Goal: Transaction & Acquisition: Purchase product/service

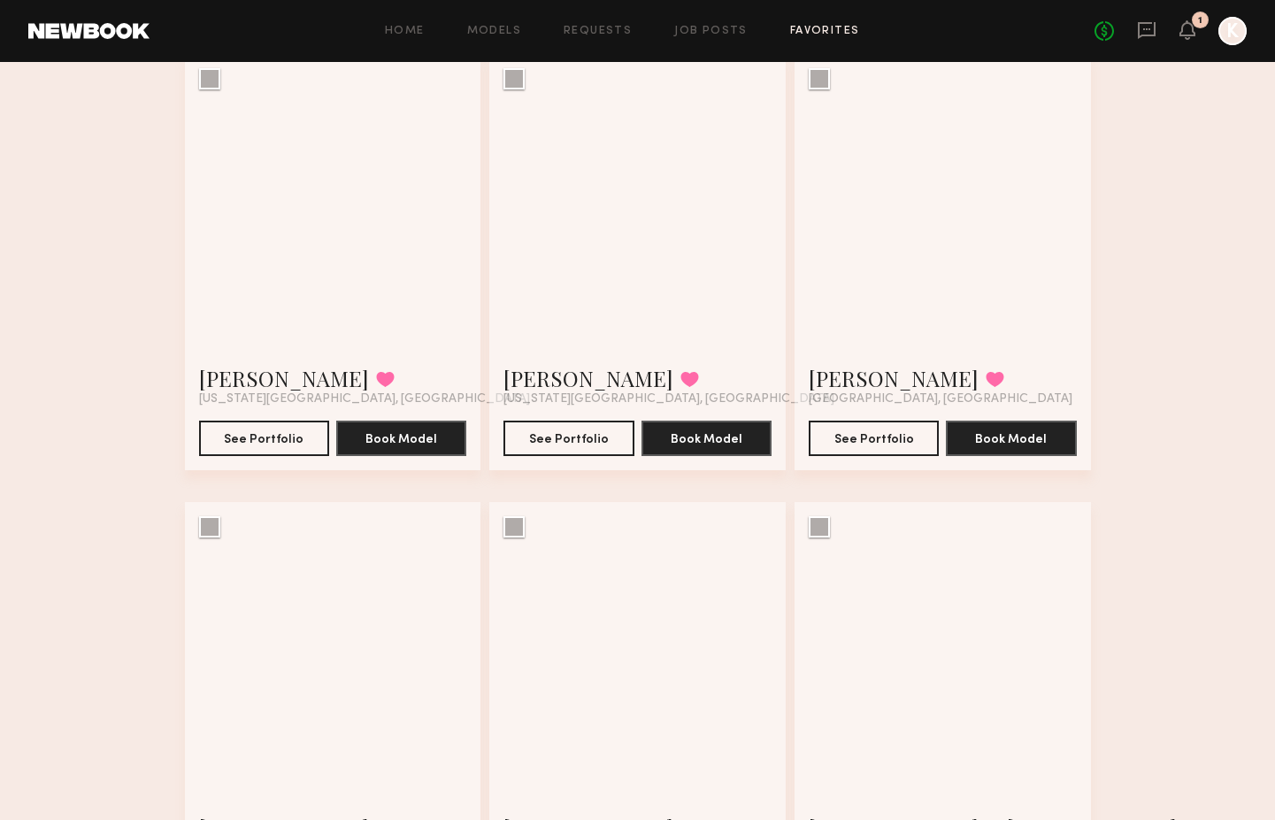
scroll to position [609, 0]
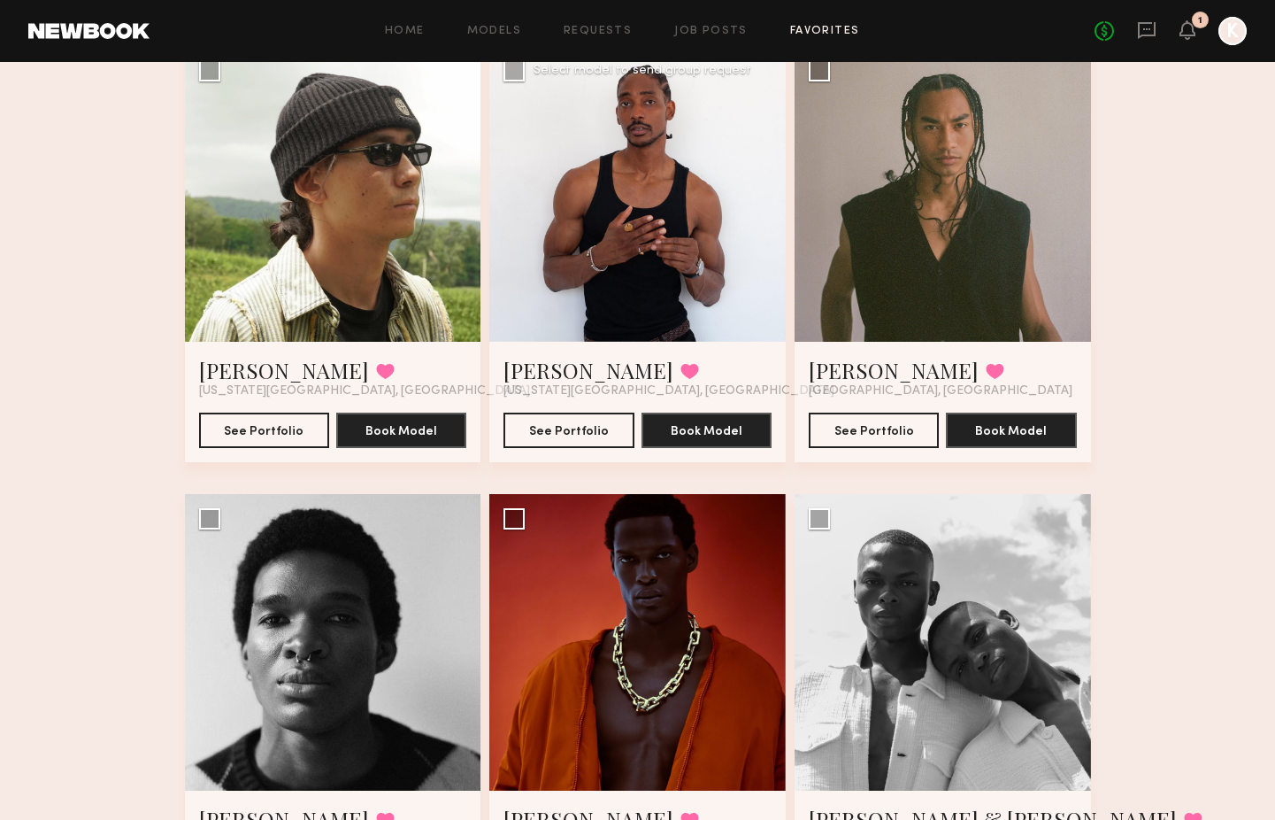
click at [627, 143] on div at bounding box center [637, 194] width 296 height 296
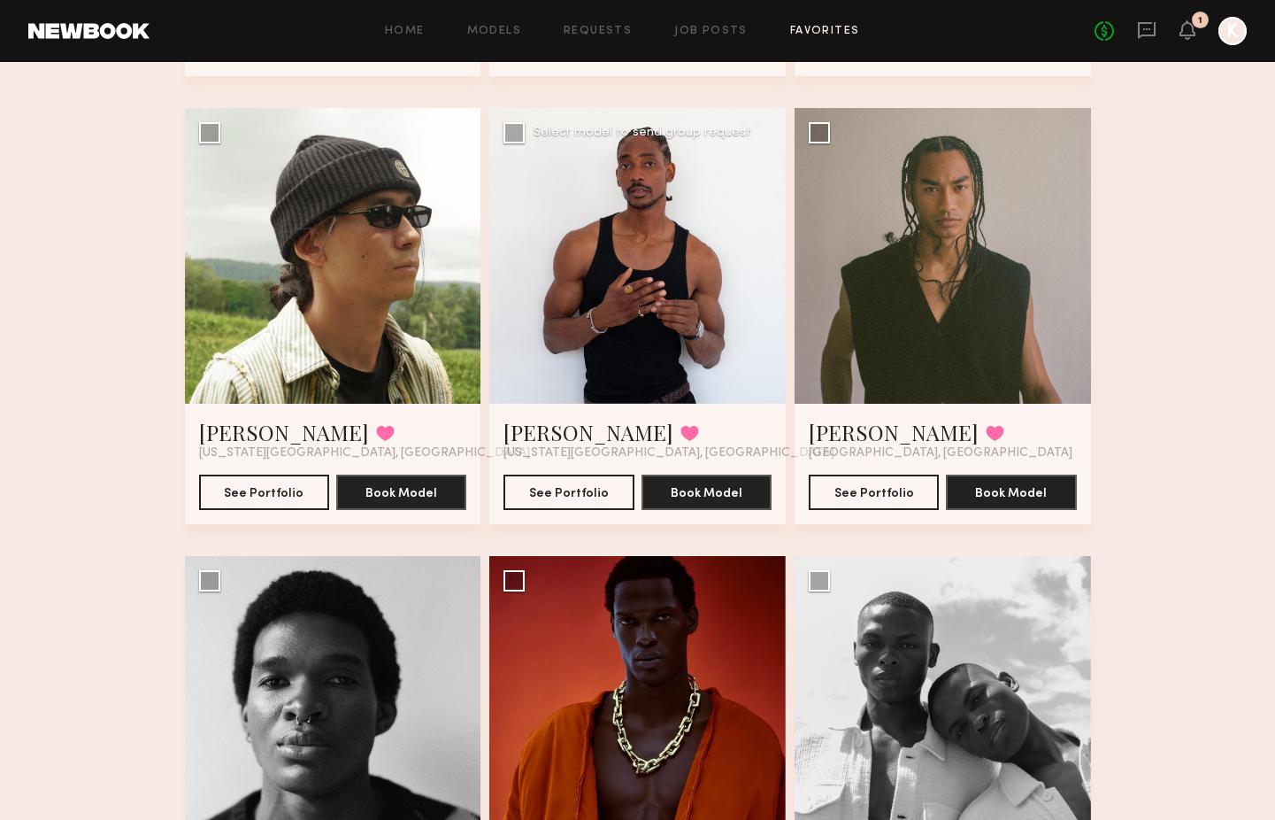
scroll to position [548, 0]
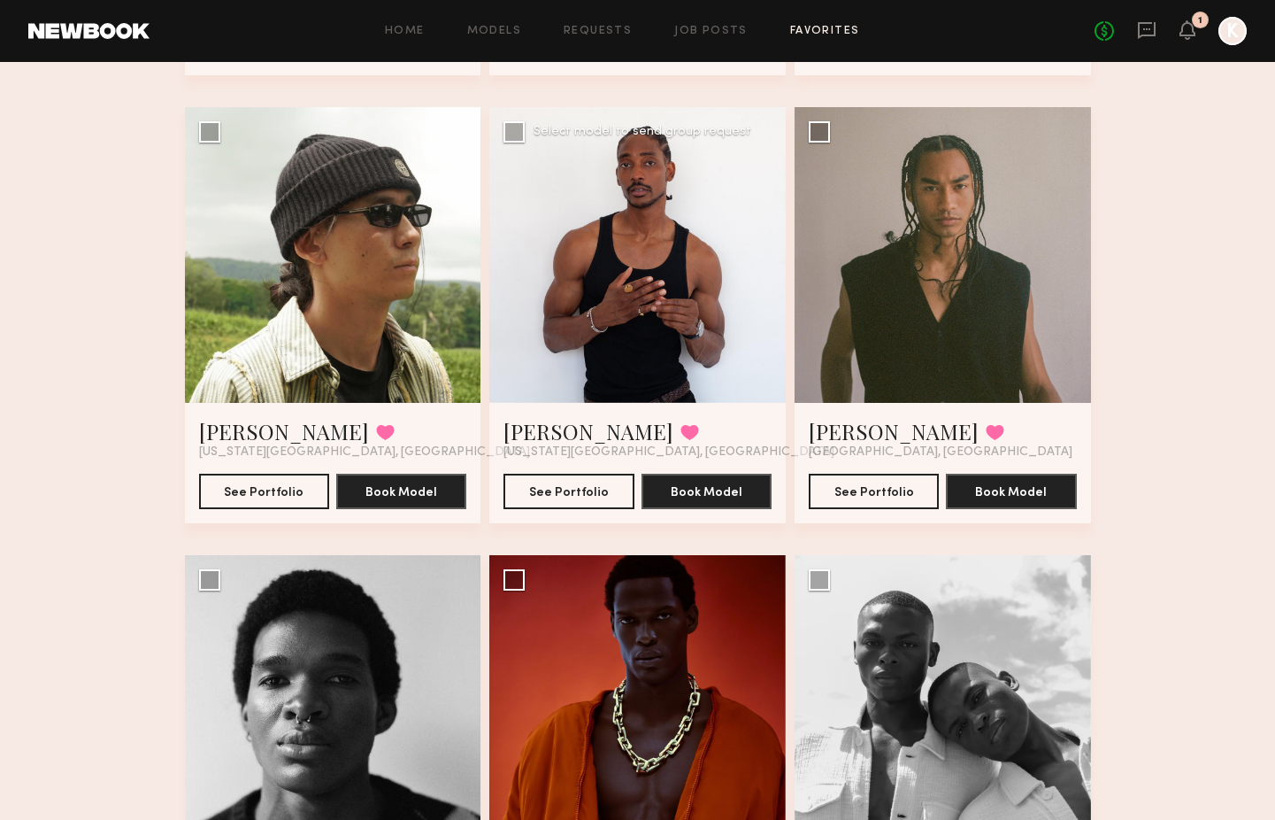
click at [633, 209] on div at bounding box center [637, 255] width 296 height 296
click at [596, 484] on button "See Portfolio" at bounding box center [569, 490] width 130 height 35
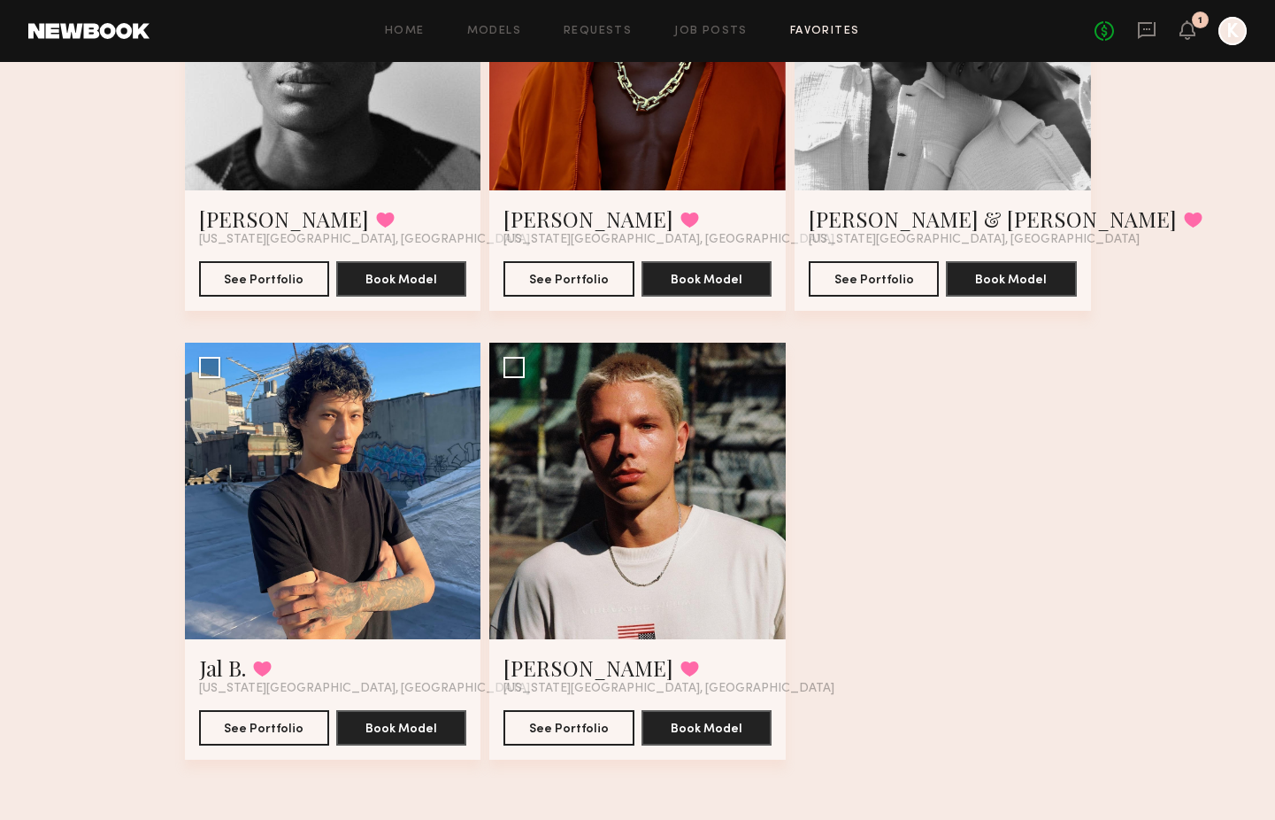
scroll to position [1209, 0]
click at [395, 487] on div at bounding box center [333, 490] width 296 height 296
click at [341, 539] on div at bounding box center [333, 490] width 296 height 296
click at [303, 723] on button "See Portfolio" at bounding box center [264, 726] width 130 height 35
click at [682, 459] on div at bounding box center [637, 490] width 296 height 296
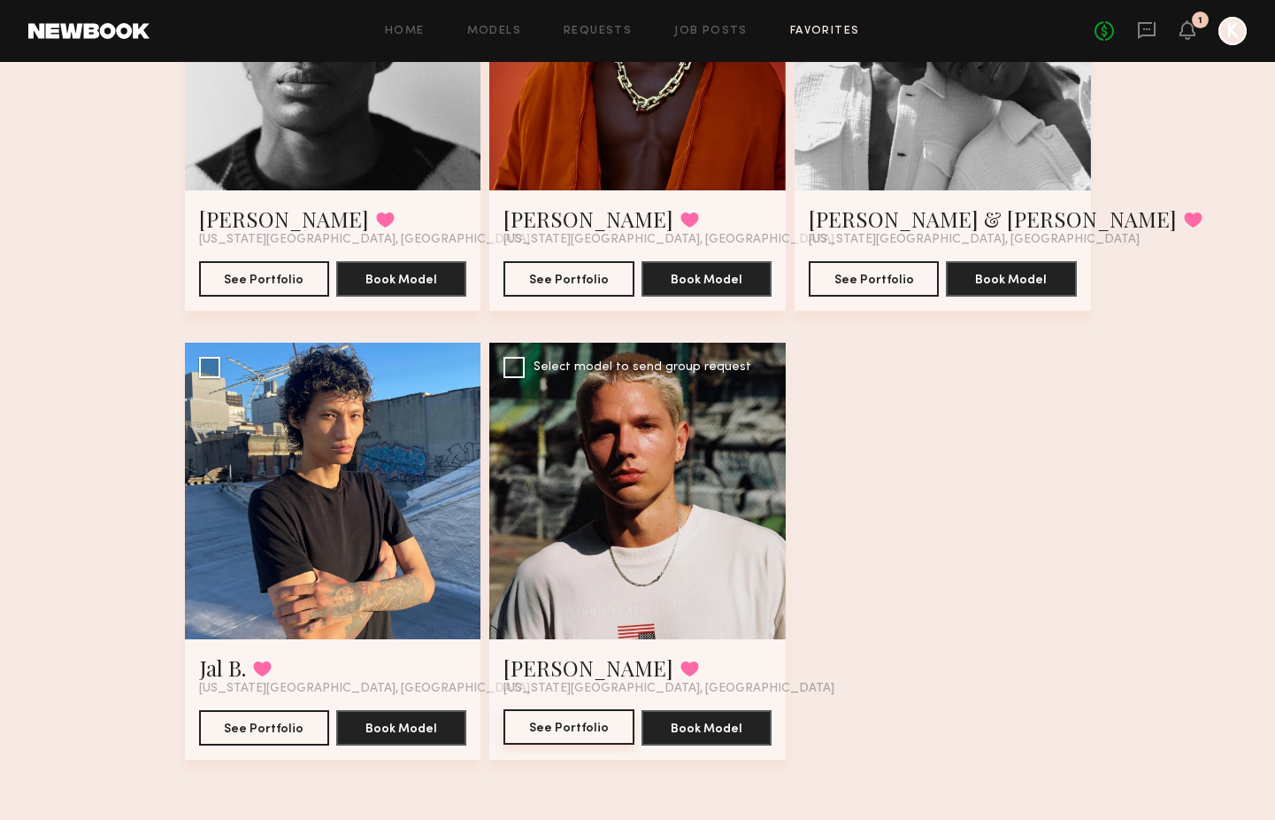
click at [612, 739] on button "See Portfolio" at bounding box center [569, 726] width 130 height 35
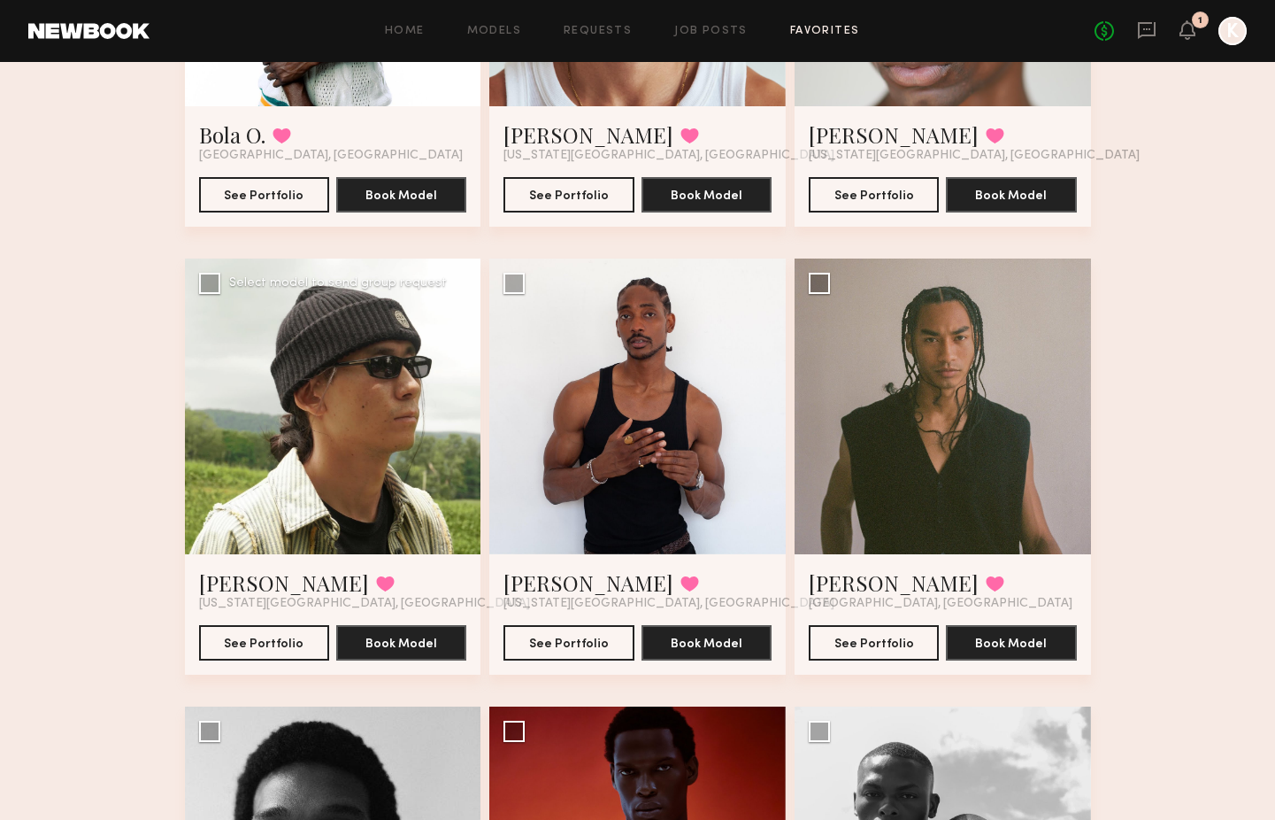
scroll to position [452, 0]
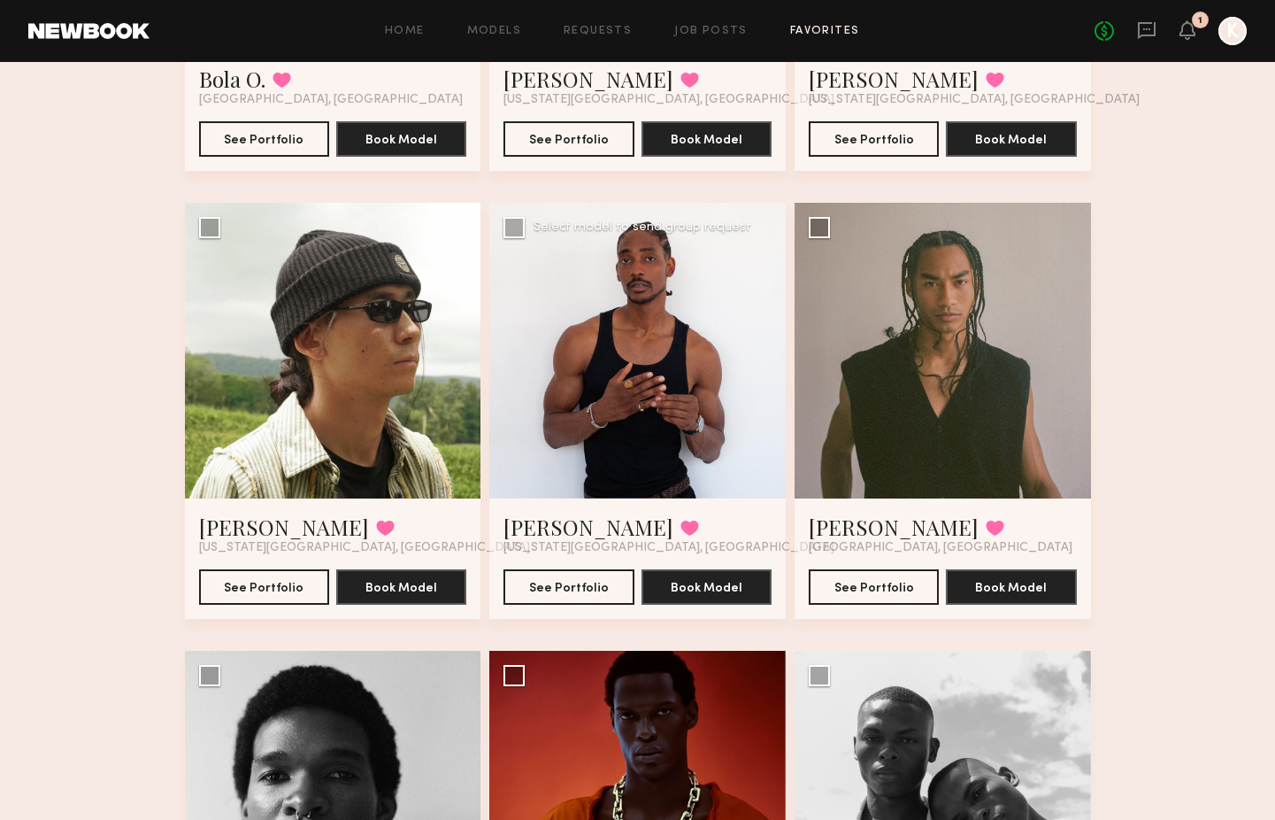
click at [641, 284] on div at bounding box center [637, 351] width 296 height 296
click at [643, 352] on div at bounding box center [637, 351] width 296 height 296
click at [638, 399] on div at bounding box center [637, 351] width 296 height 296
click at [572, 584] on button "See Portfolio" at bounding box center [569, 585] width 130 height 35
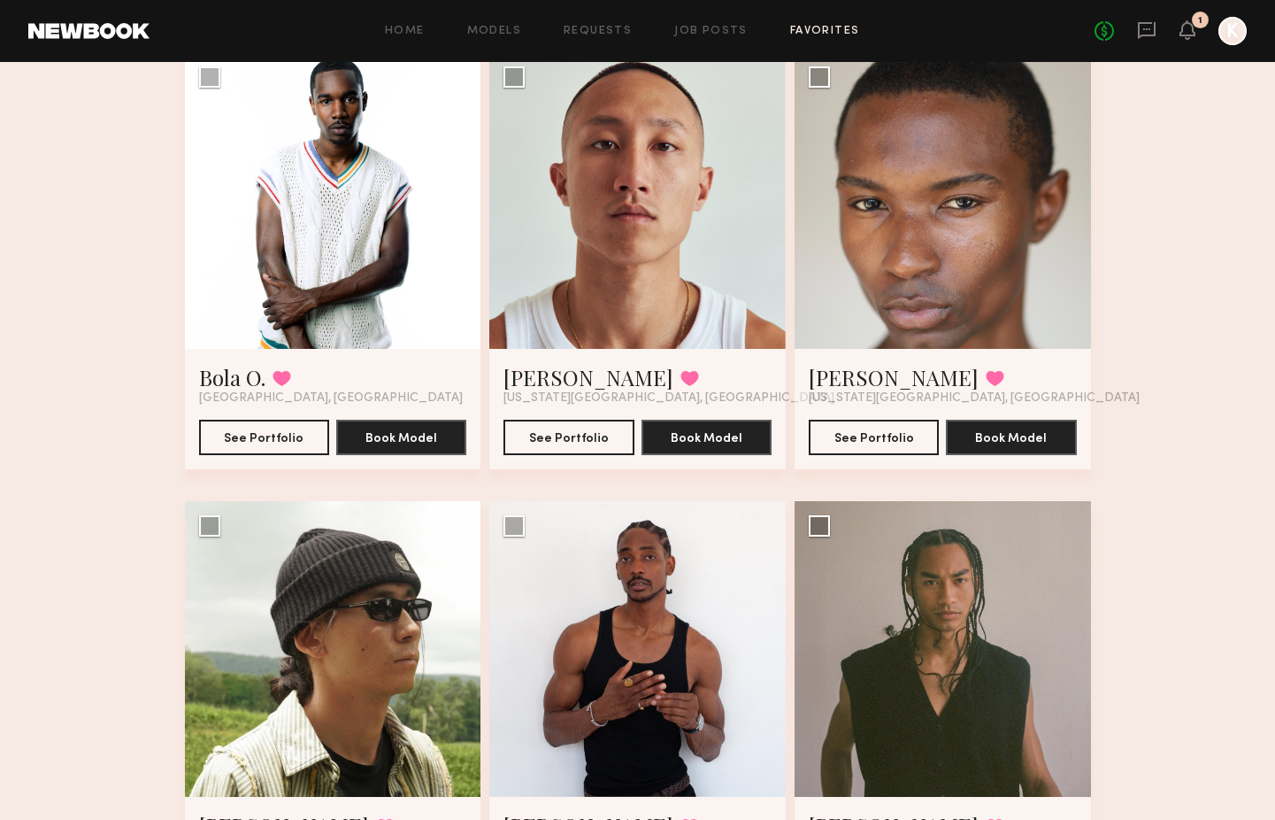
scroll to position [128, 0]
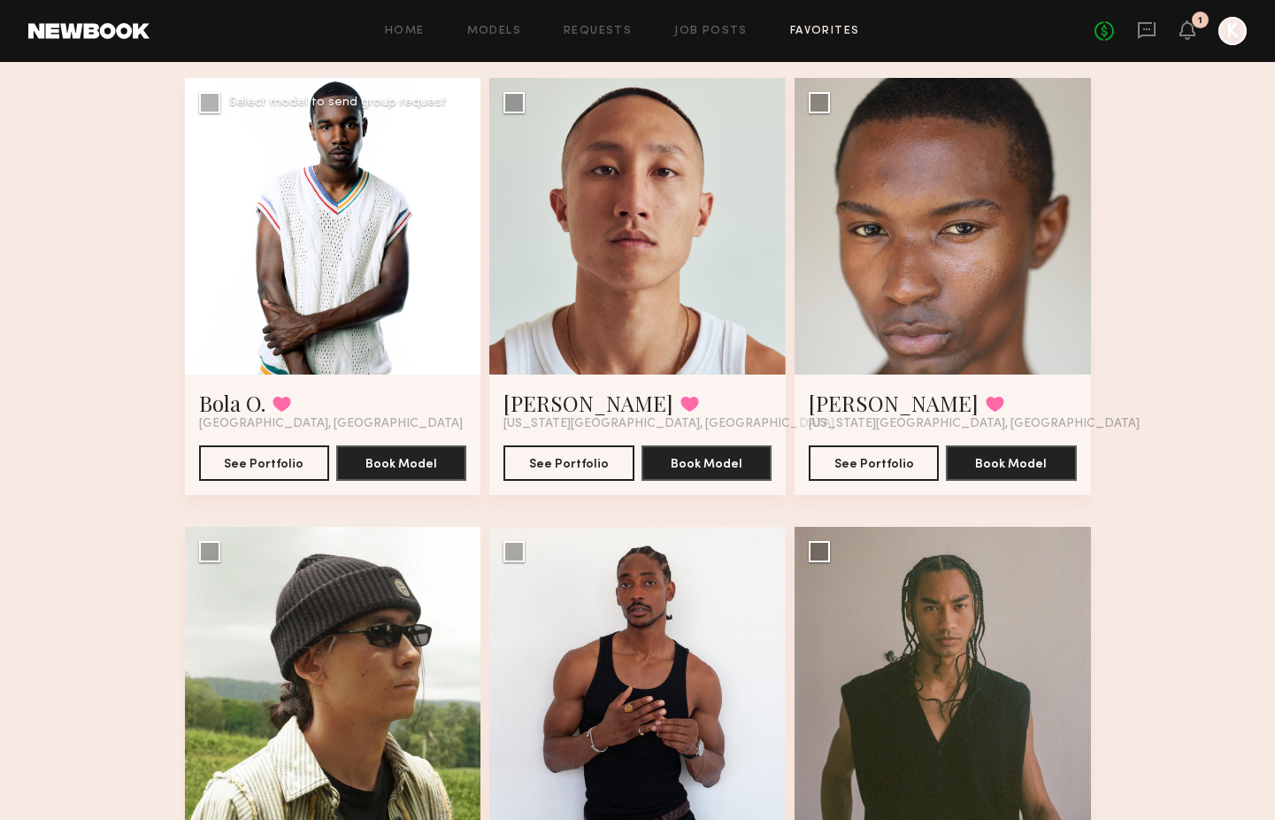
click at [367, 266] on div at bounding box center [333, 226] width 296 height 296
click at [272, 474] on button "See Portfolio" at bounding box center [264, 461] width 130 height 35
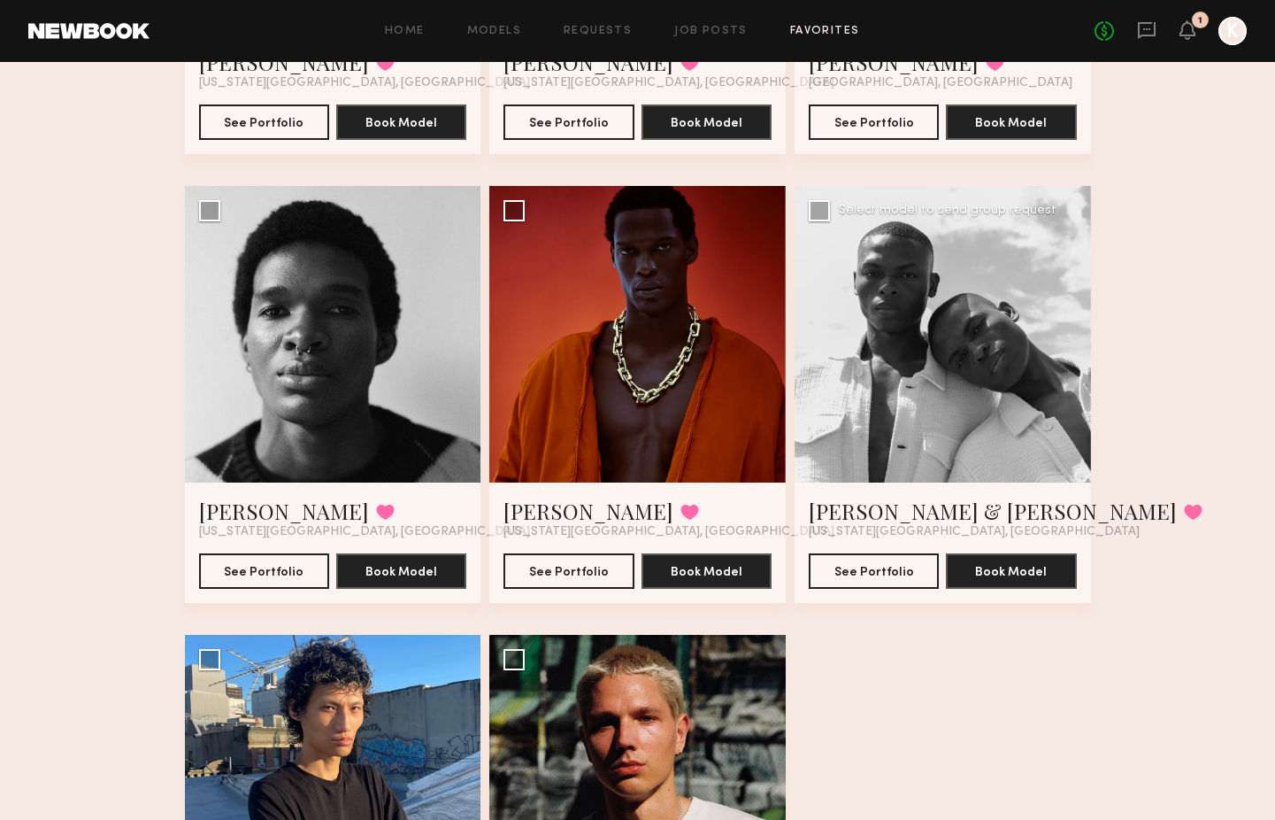
scroll to position [102, 0]
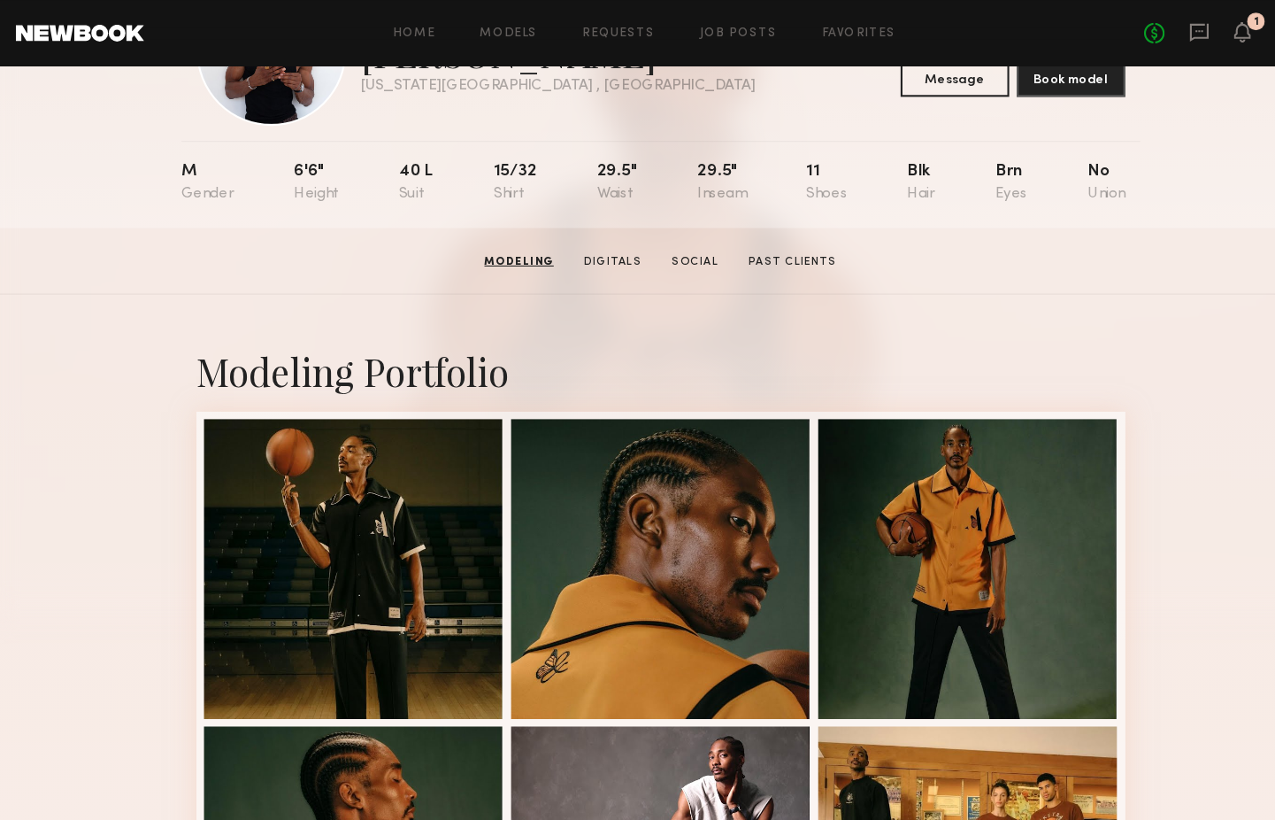
scroll to position [122, 0]
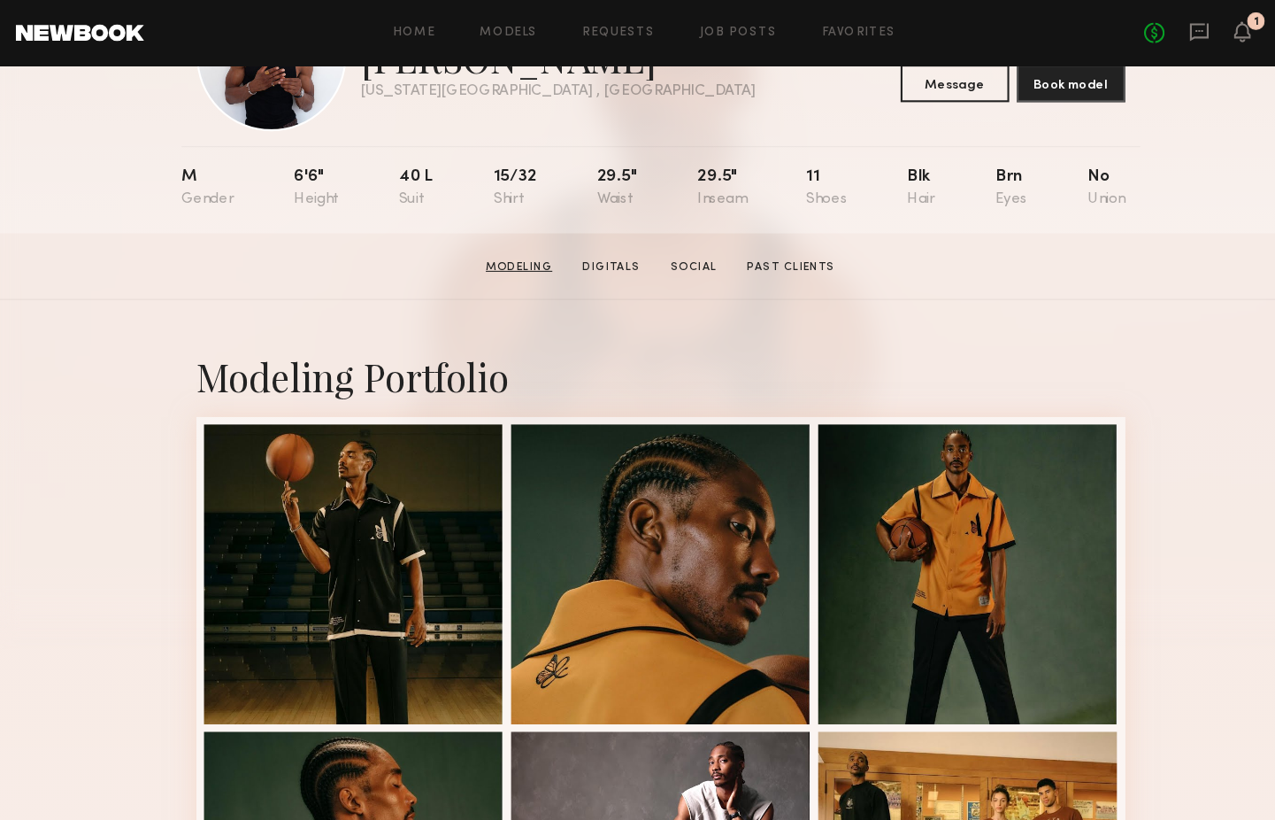
click at [487, 258] on link "Modeling" at bounding box center [504, 252] width 77 height 16
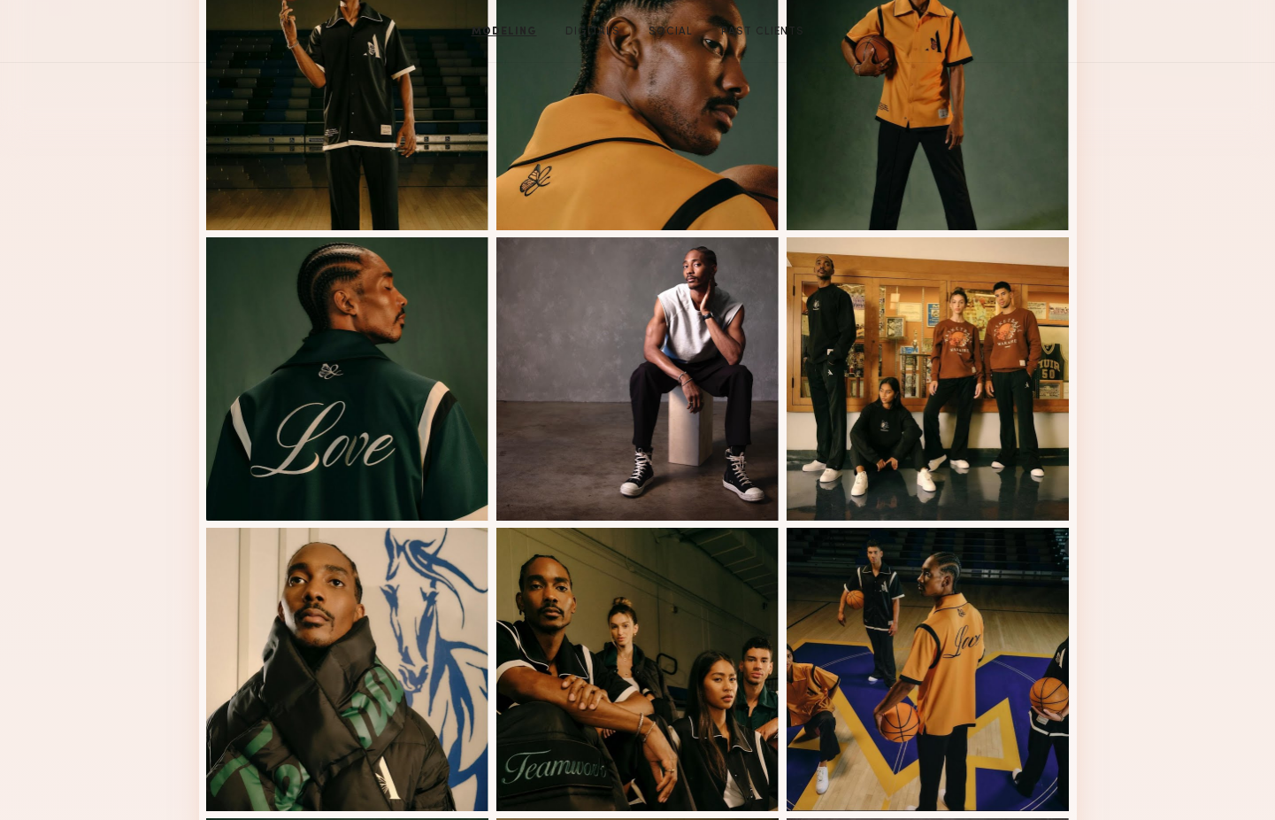
scroll to position [339, 0]
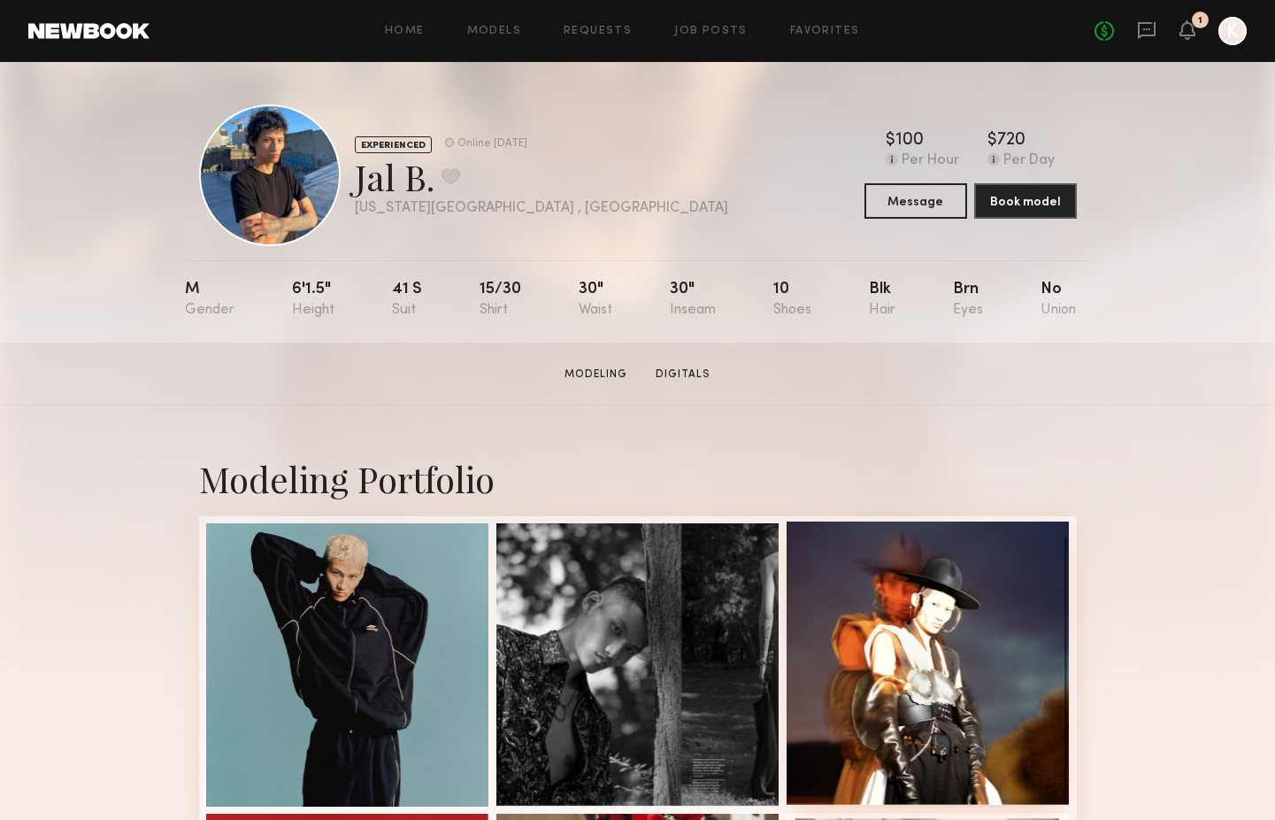
scroll to position [561, 0]
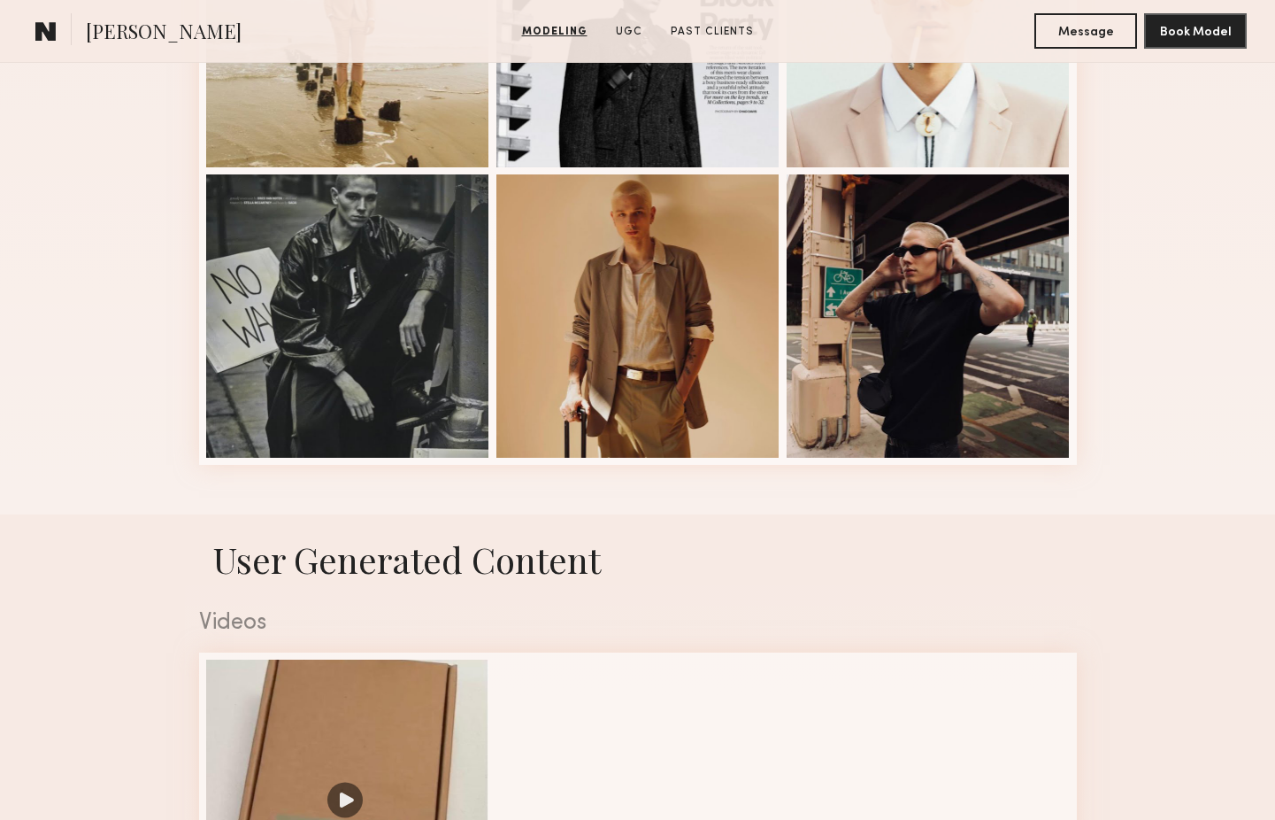
scroll to position [1539, 0]
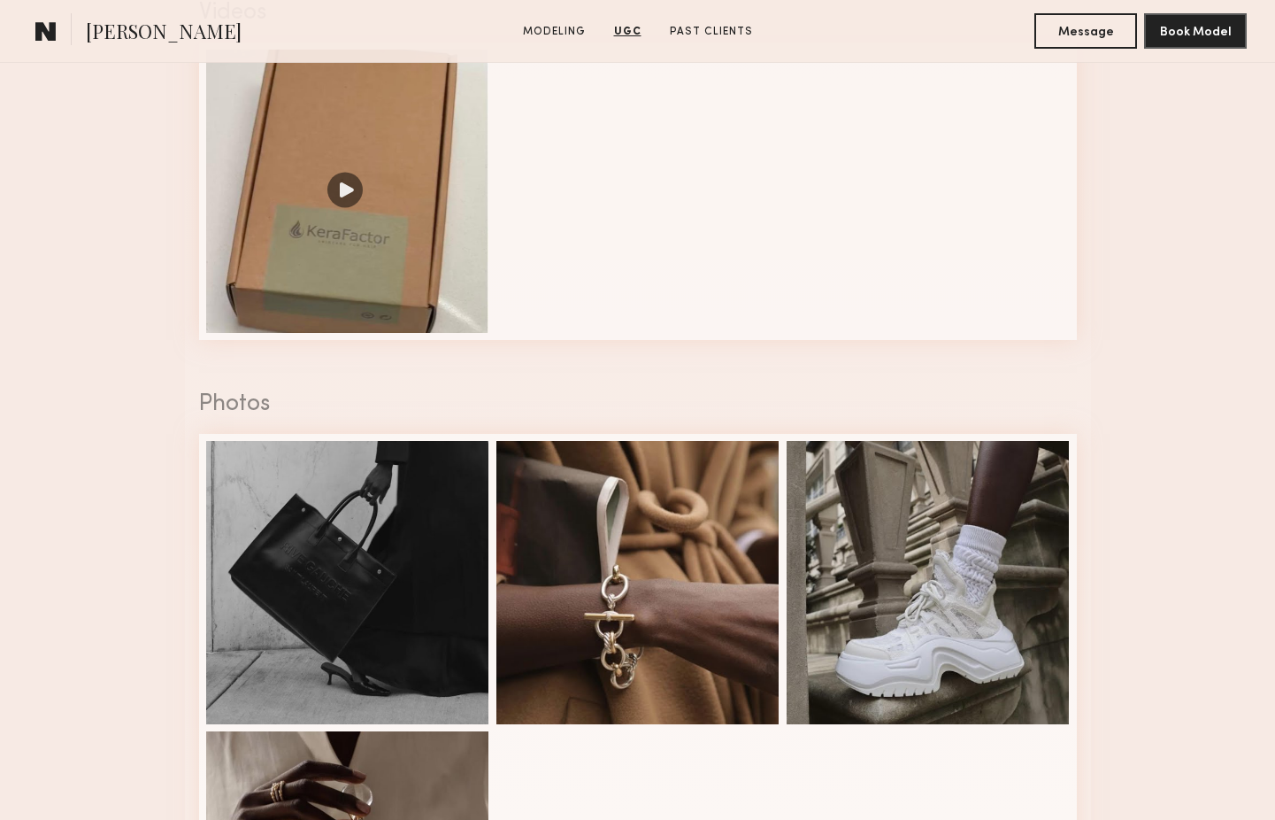
click at [42, 28] on common-icon at bounding box center [45, 30] width 21 height 23
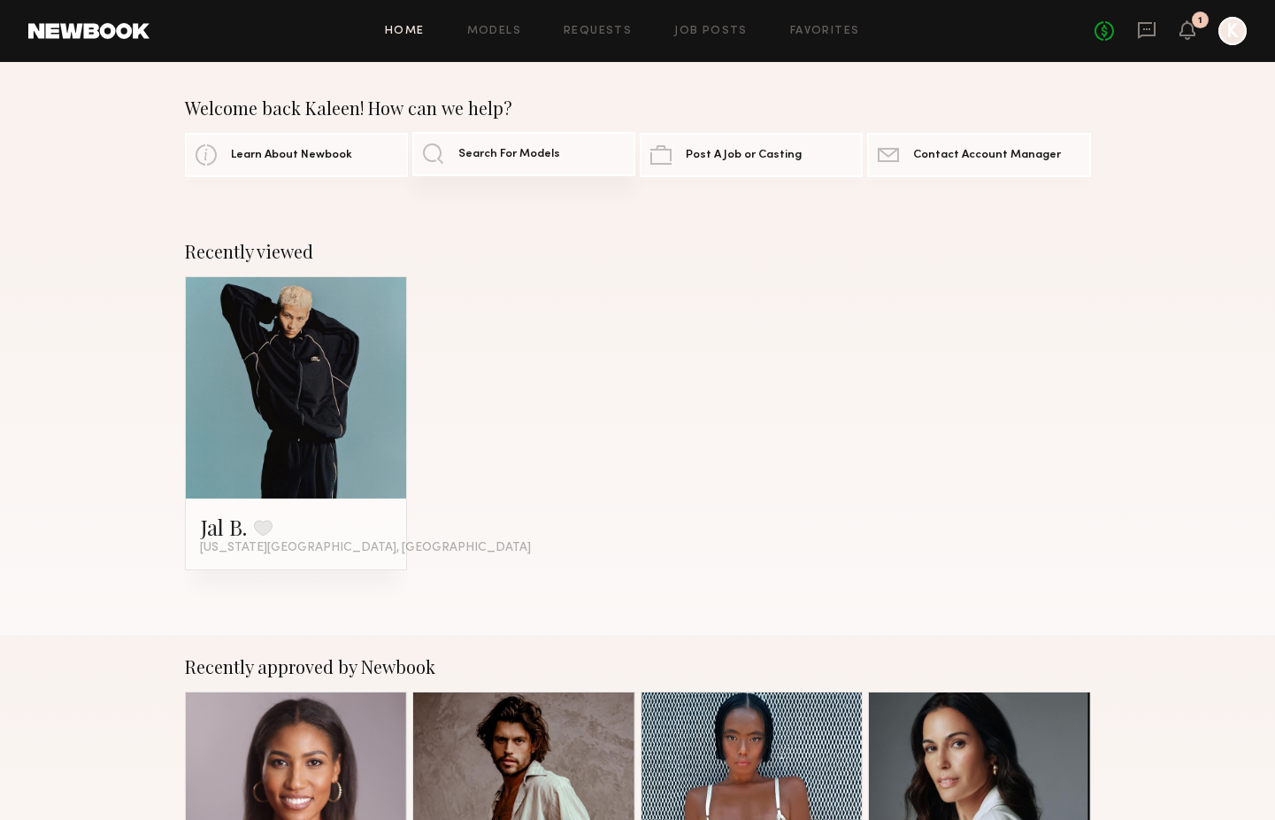
click at [516, 165] on link "Search For Models" at bounding box center [523, 154] width 223 height 44
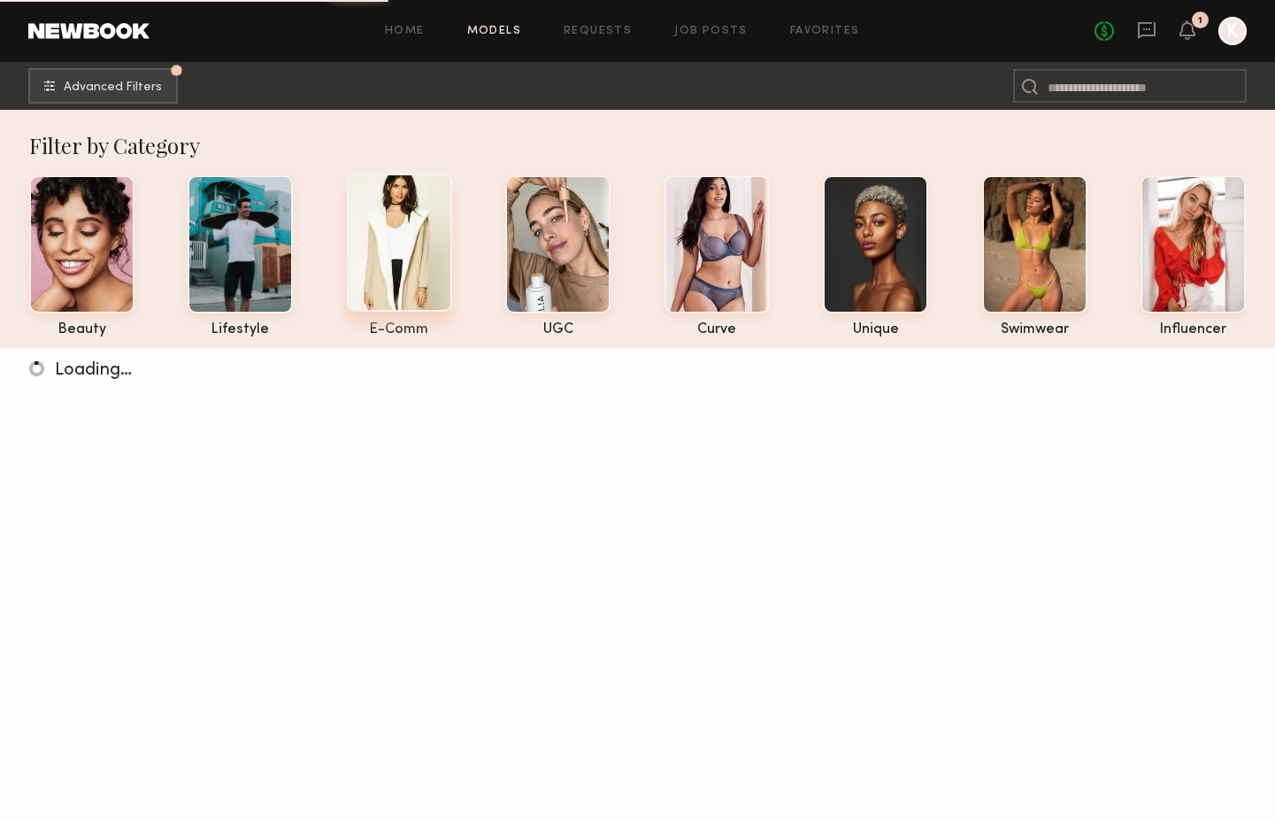
click at [409, 273] on div at bounding box center [399, 242] width 105 height 138
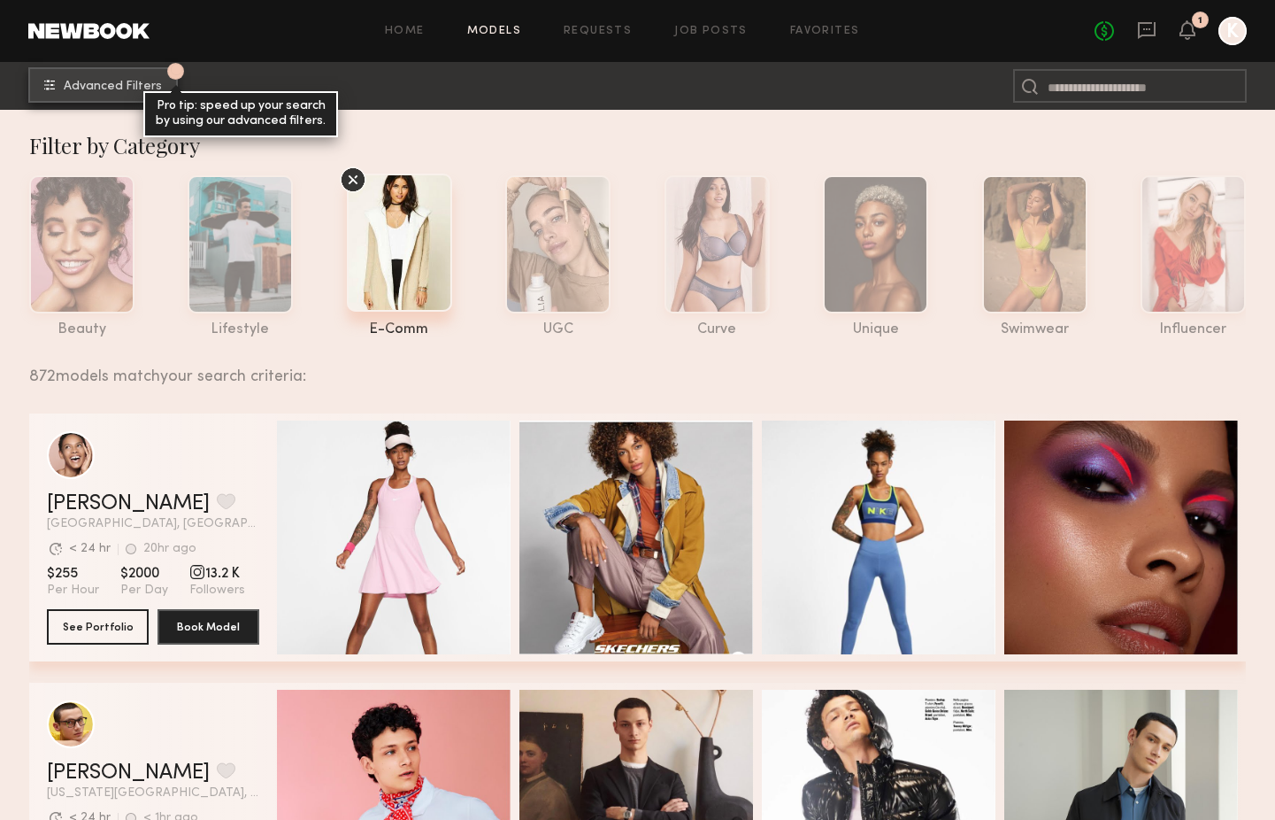
click at [120, 87] on span "Advanced Filters" at bounding box center [113, 87] width 98 height 12
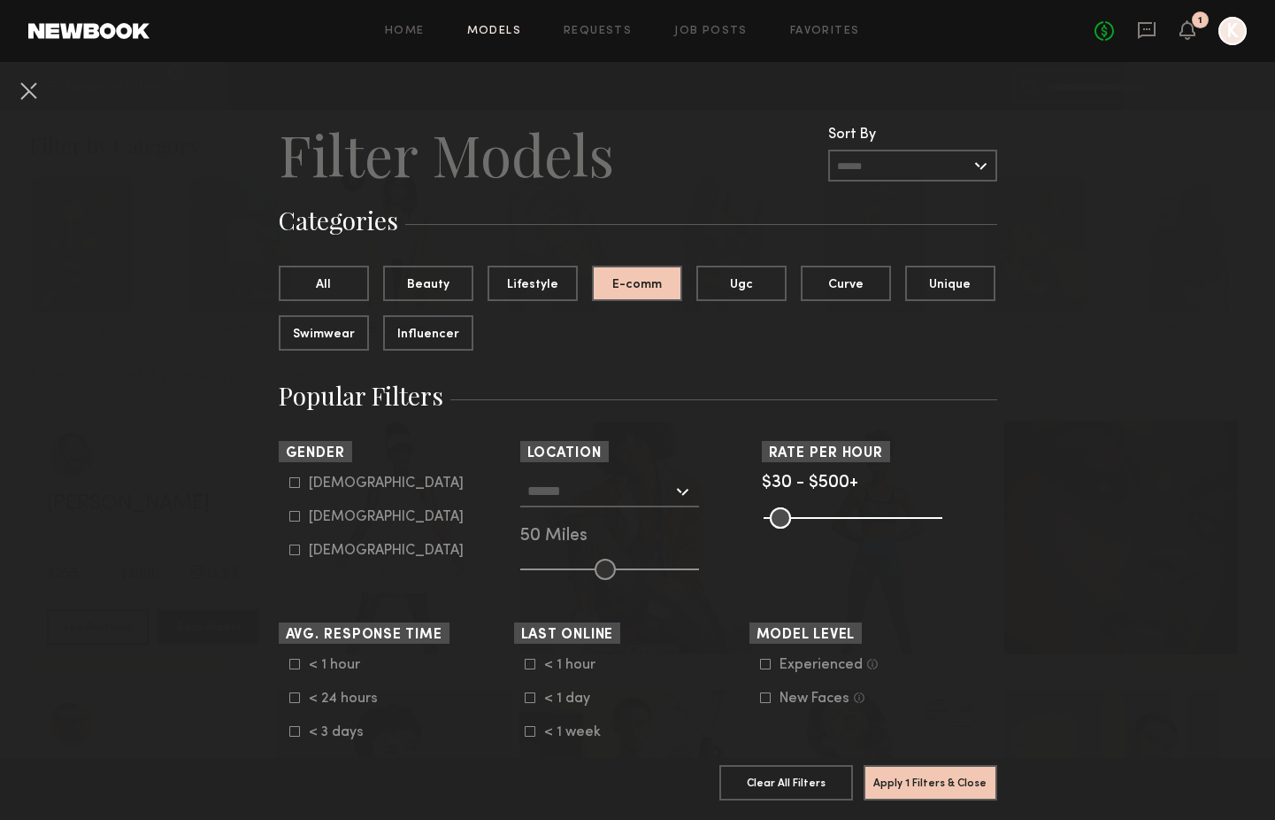
click at [299, 489] on common-framework-checkbox "Male" at bounding box center [401, 483] width 225 height 16
click at [291, 485] on icon at bounding box center [294, 482] width 11 height 11
type input "*"
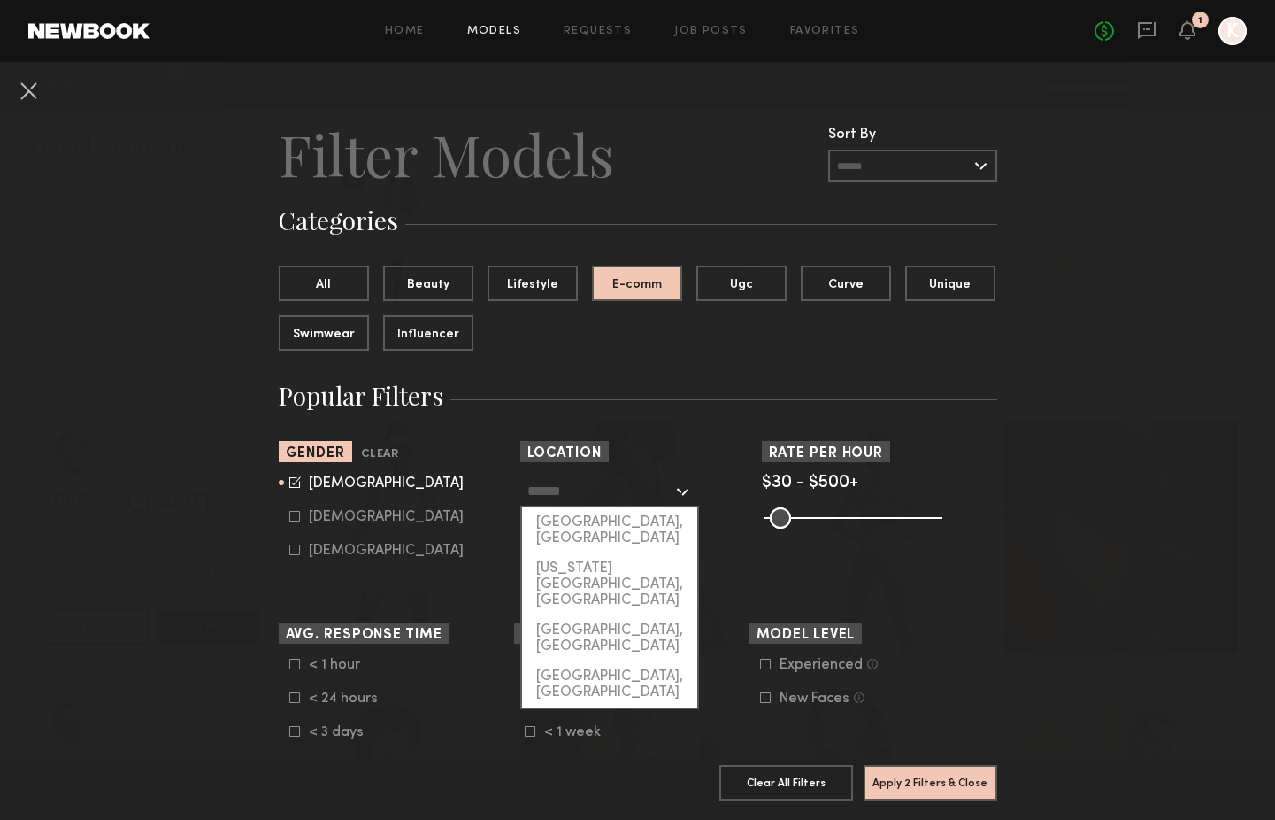
click at [669, 495] on input "text" at bounding box center [599, 490] width 145 height 30
click at [656, 554] on div "[US_STATE][GEOGRAPHIC_DATA], [GEOGRAPHIC_DATA]" at bounding box center [609, 584] width 175 height 62
type input "**********"
click at [649, 492] on input "**********" at bounding box center [599, 490] width 145 height 30
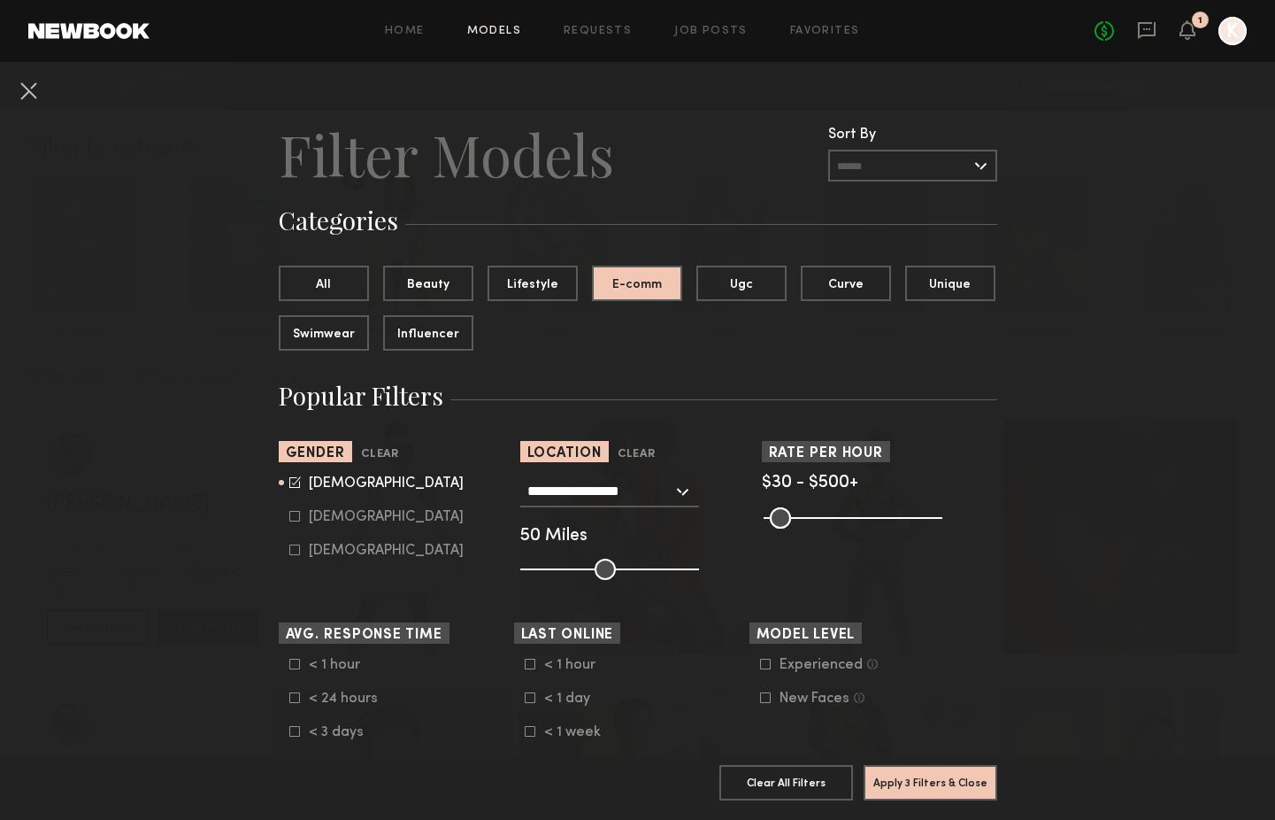
drag, startPoint x: 598, startPoint y: 568, endPoint x: 539, endPoint y: 576, distance: 59.8
type input "**"
click at [539, 576] on input "range" at bounding box center [609, 568] width 179 height 21
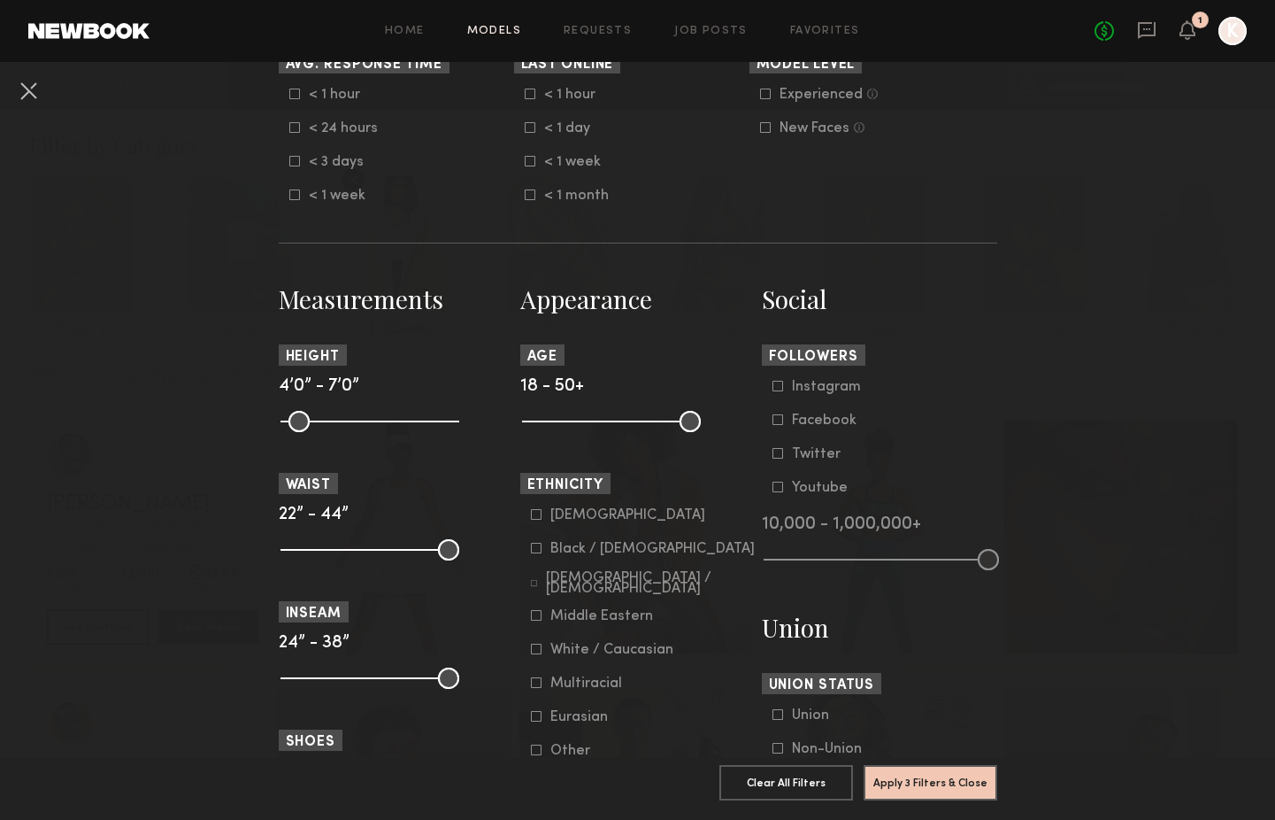
scroll to position [581, 0]
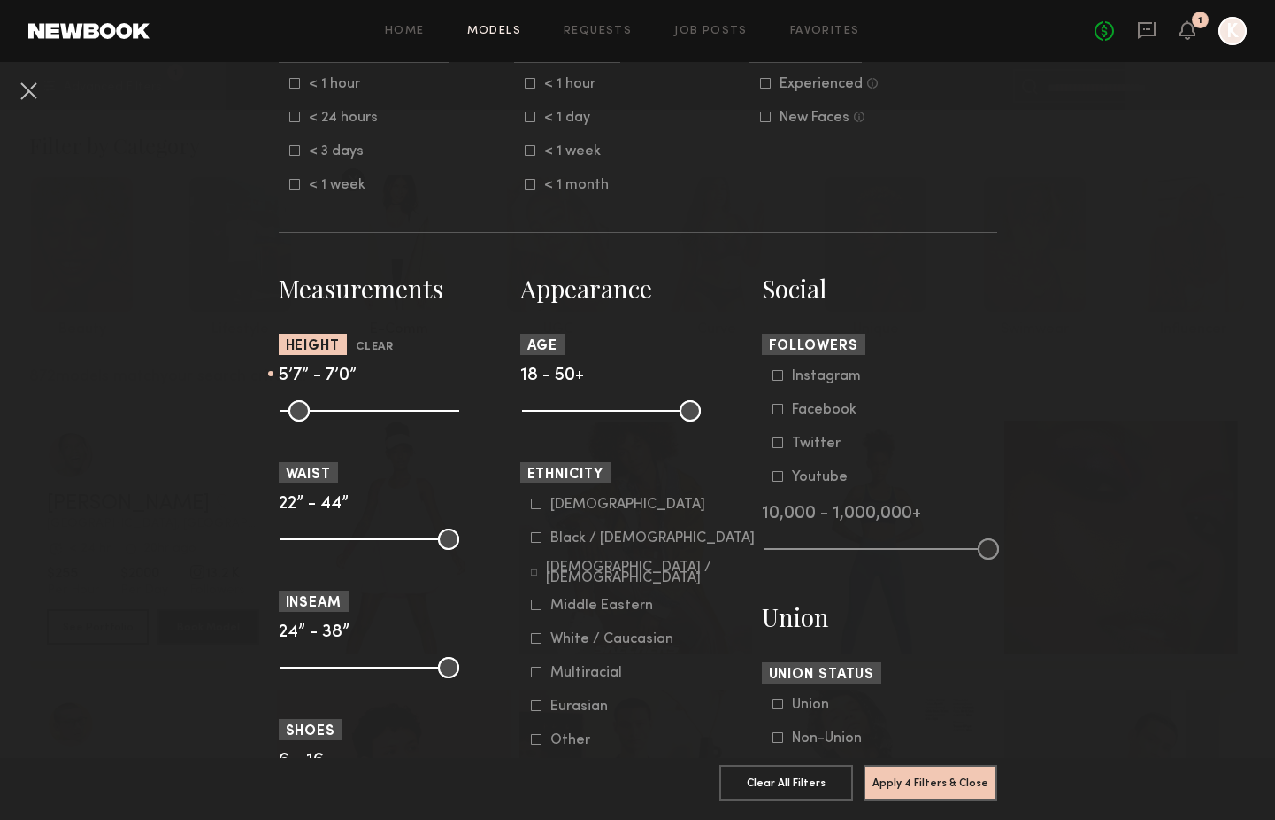
drag, startPoint x: 294, startPoint y: 413, endPoint x: 373, endPoint y: 417, distance: 79.7
type input "**"
click at [373, 417] on input "range" at bounding box center [370, 410] width 179 height 21
drag, startPoint x: 702, startPoint y: 416, endPoint x: 693, endPoint y: 415, distance: 8.9
click at [694, 415] on common-range-minmax at bounding box center [609, 408] width 179 height 21
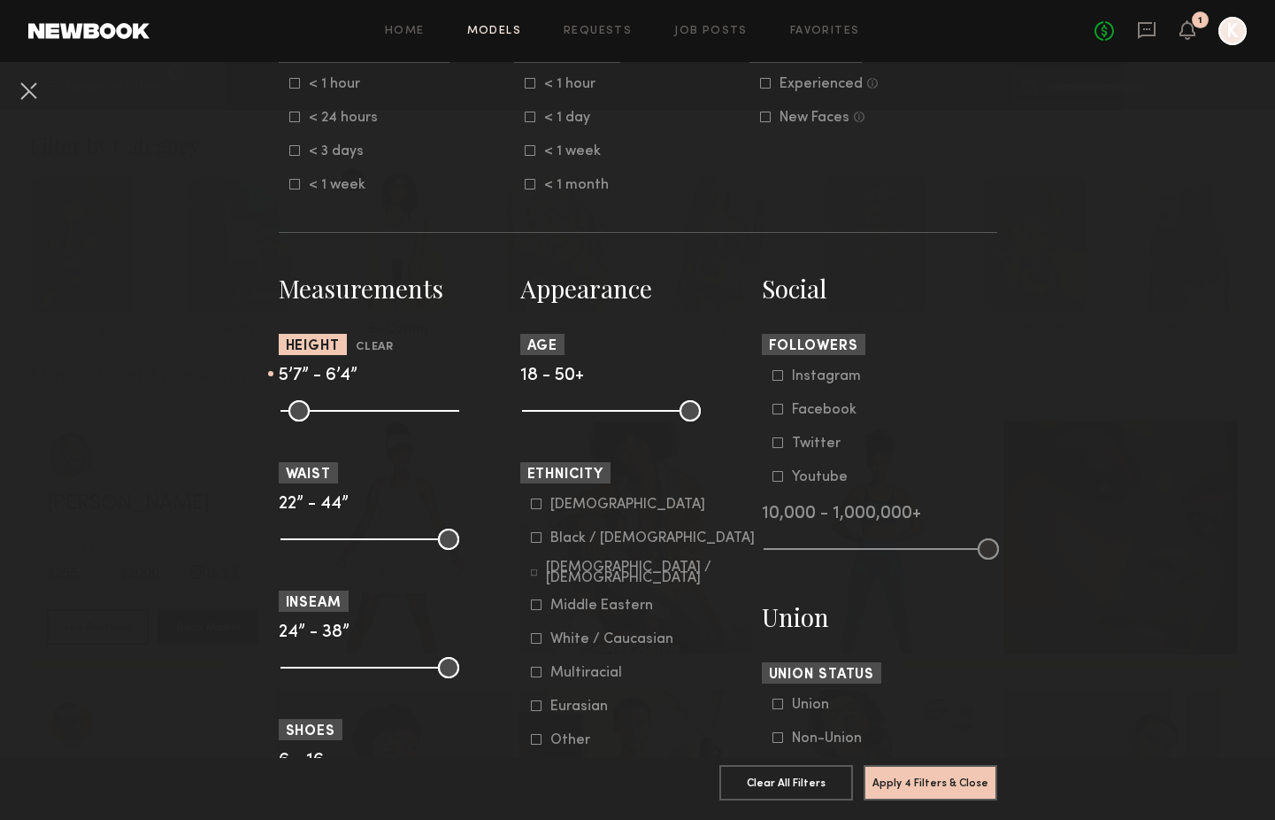
drag, startPoint x: 453, startPoint y: 410, endPoint x: 414, endPoint y: 420, distance: 40.4
type input "**"
click at [413, 420] on input "range" at bounding box center [370, 410] width 179 height 21
type input "**"
click at [384, 409] on input "range" at bounding box center [370, 410] width 179 height 21
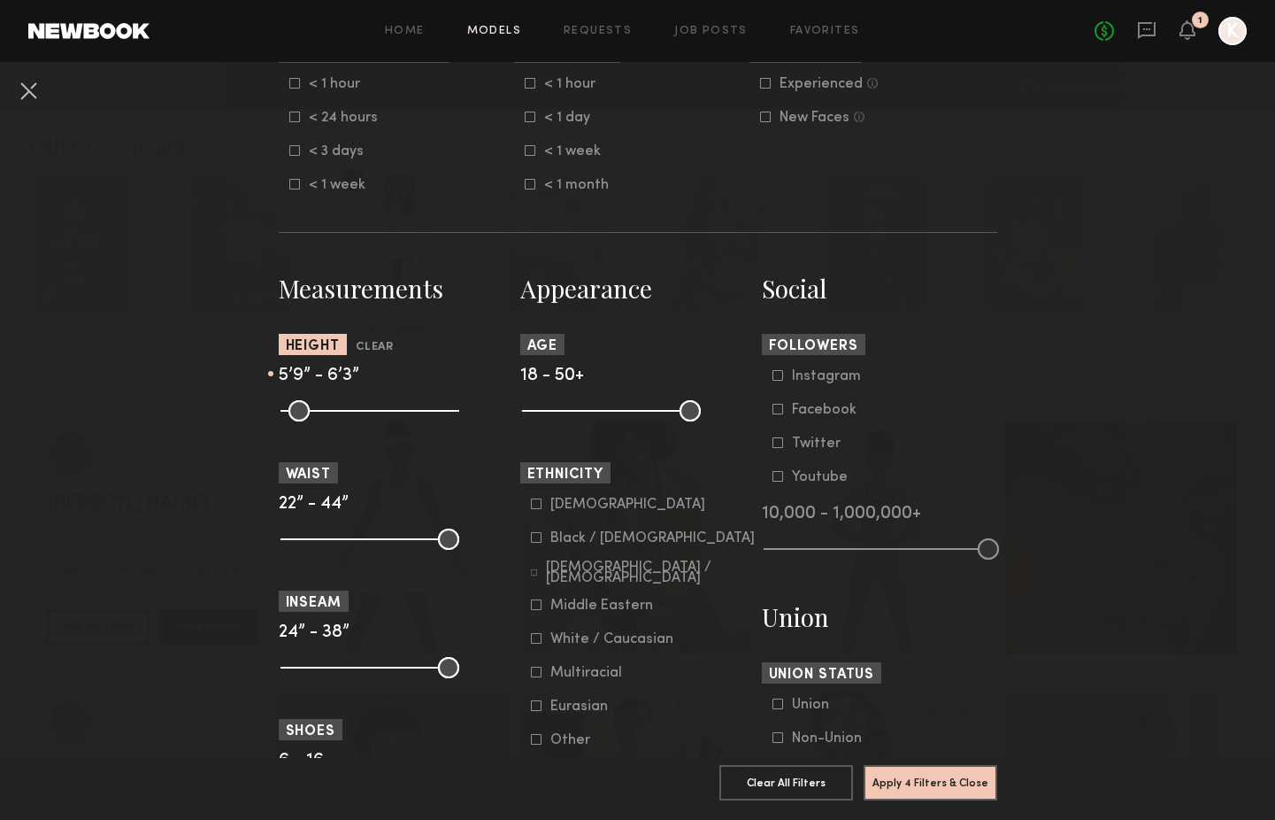
type input "**"
click at [411, 406] on input "range" at bounding box center [370, 410] width 179 height 21
drag, startPoint x: 541, startPoint y: 416, endPoint x: 558, endPoint y: 416, distance: 16.8
type input "**"
click at [558, 416] on input "range" at bounding box center [611, 410] width 179 height 21
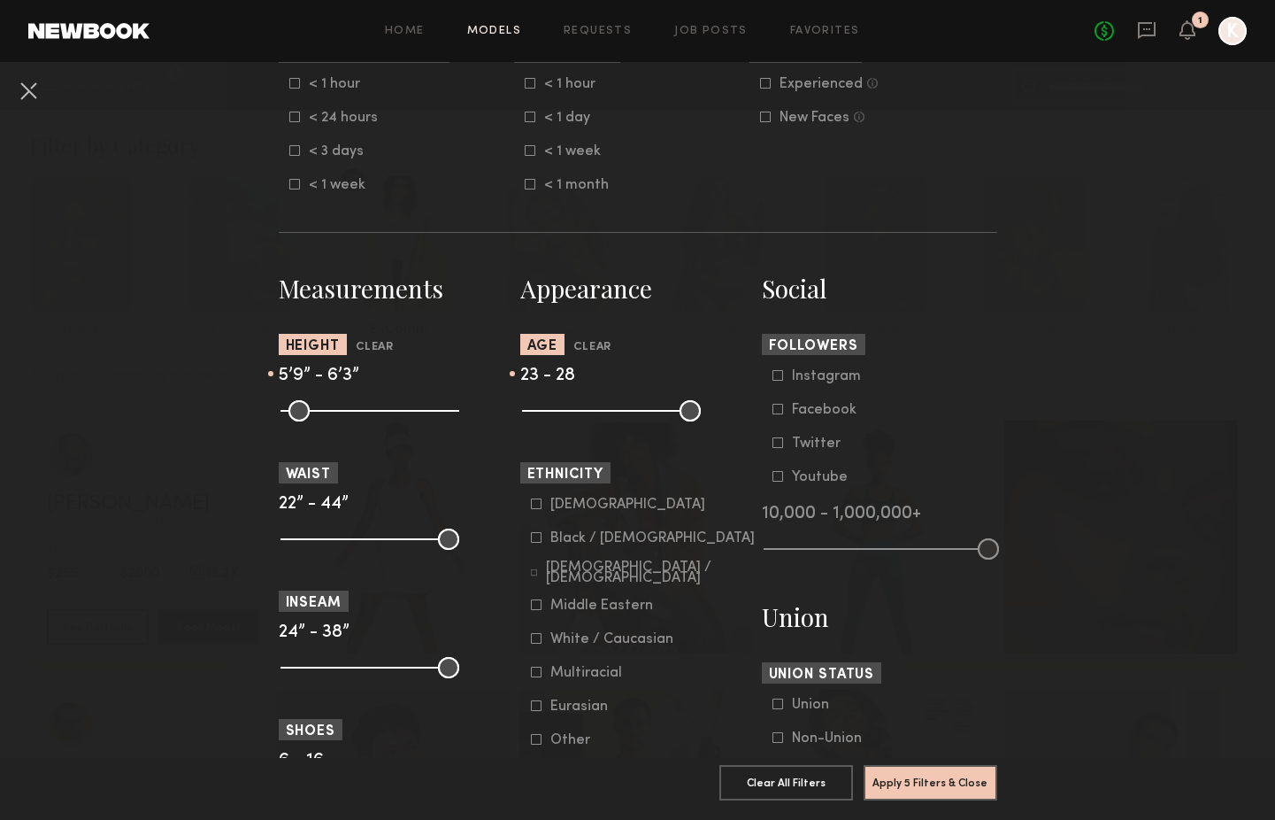
drag, startPoint x: 687, startPoint y: 407, endPoint x: 583, endPoint y: 417, distance: 104.0
type input "**"
click at [583, 417] on input "range" at bounding box center [611, 410] width 179 height 21
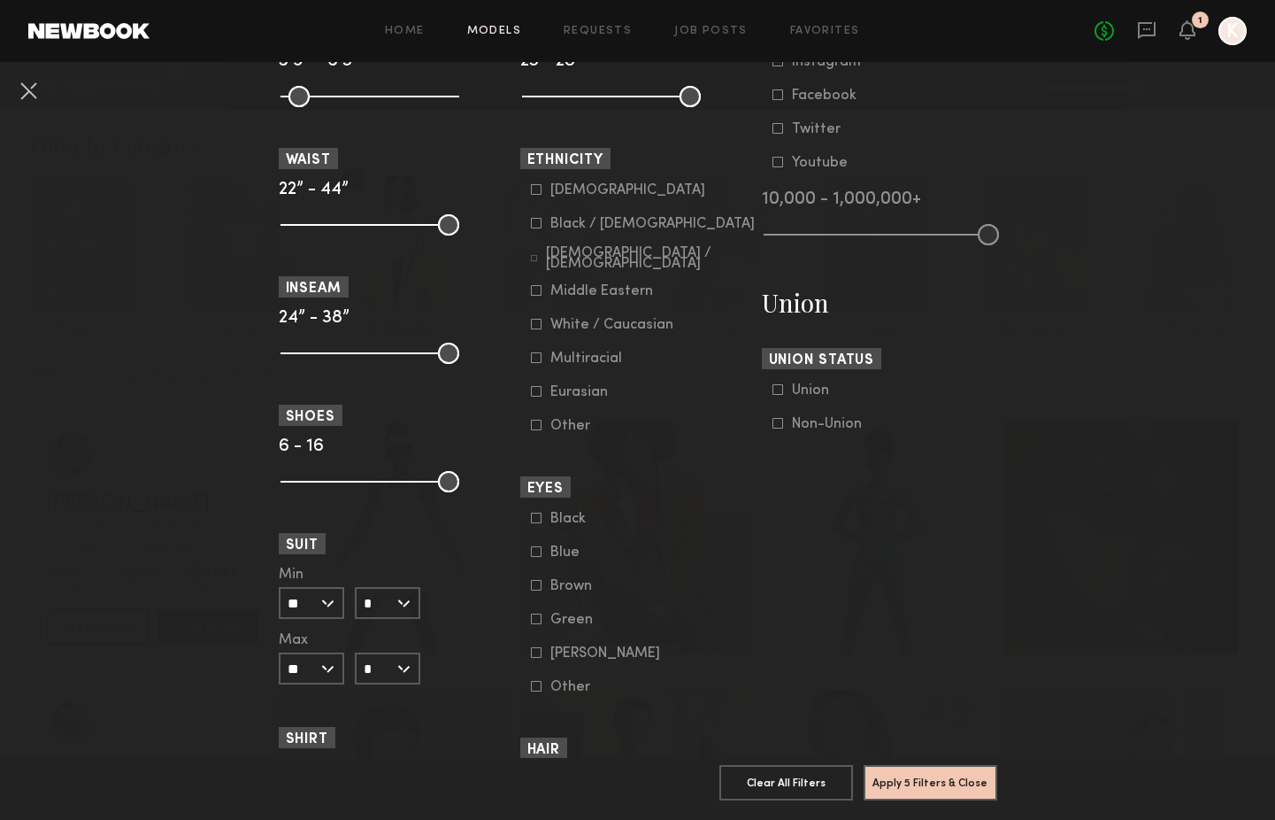
scroll to position [896, 0]
drag, startPoint x: 291, startPoint y: 225, endPoint x: 345, endPoint y: 229, distance: 54.2
type input "**"
click at [346, 229] on input "range" at bounding box center [370, 223] width 179 height 21
drag, startPoint x: 454, startPoint y: 229, endPoint x: 391, endPoint y: 234, distance: 63.0
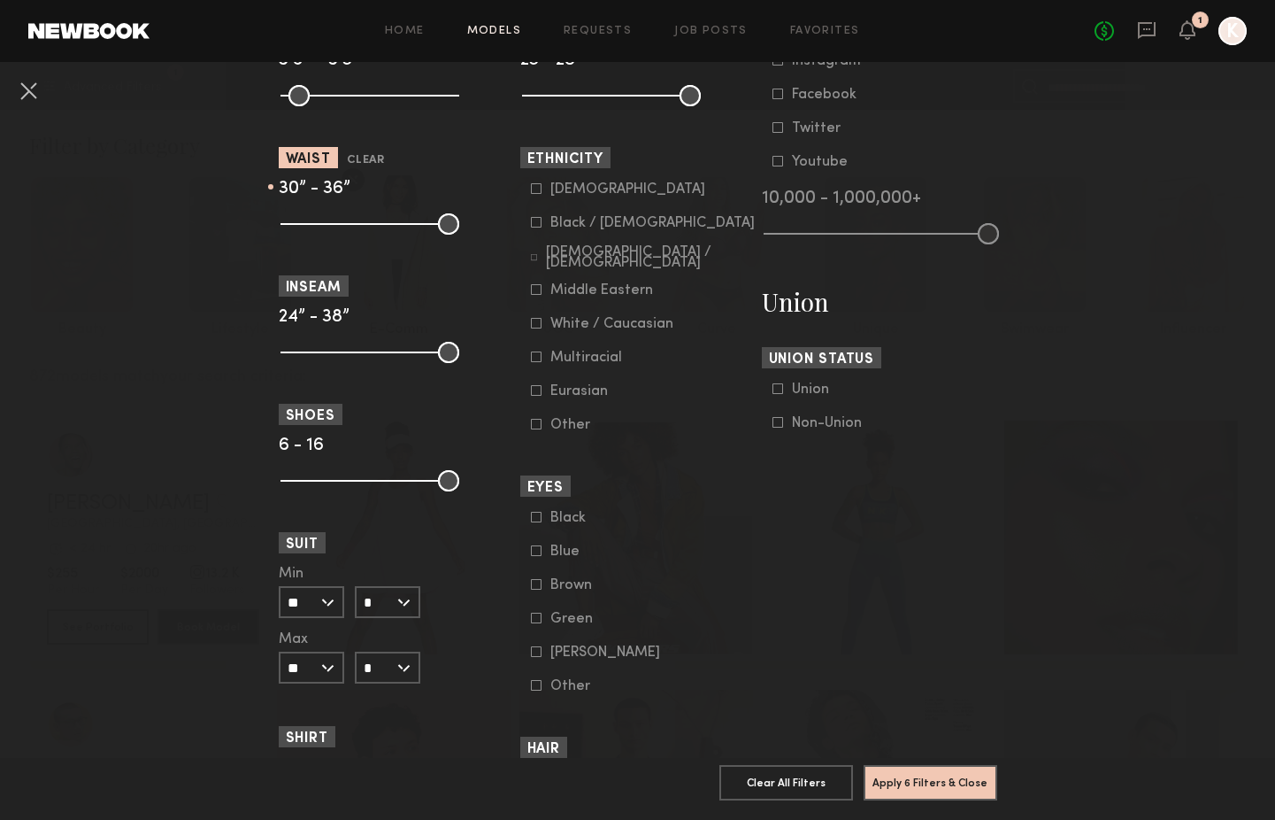
type input "**"
click at [391, 234] on input "range" at bounding box center [370, 223] width 179 height 21
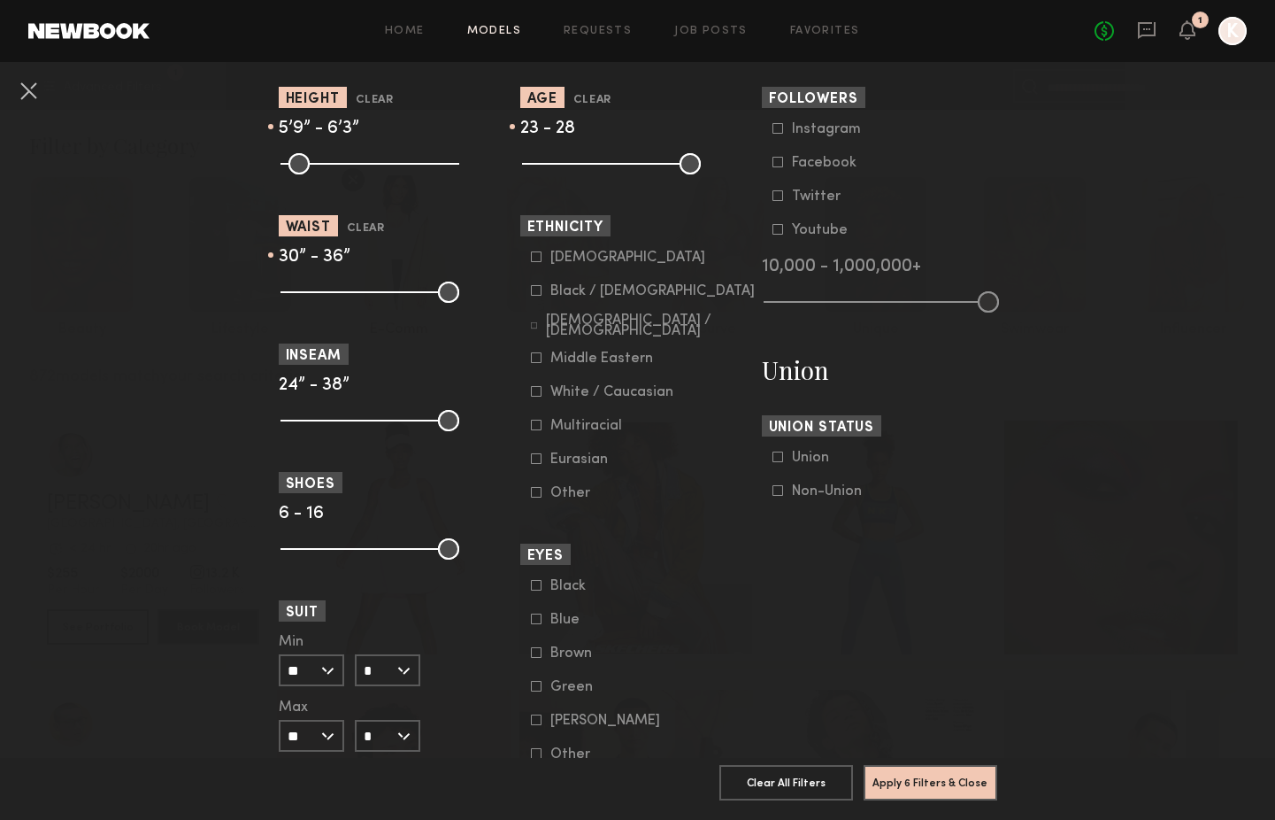
scroll to position [801, 0]
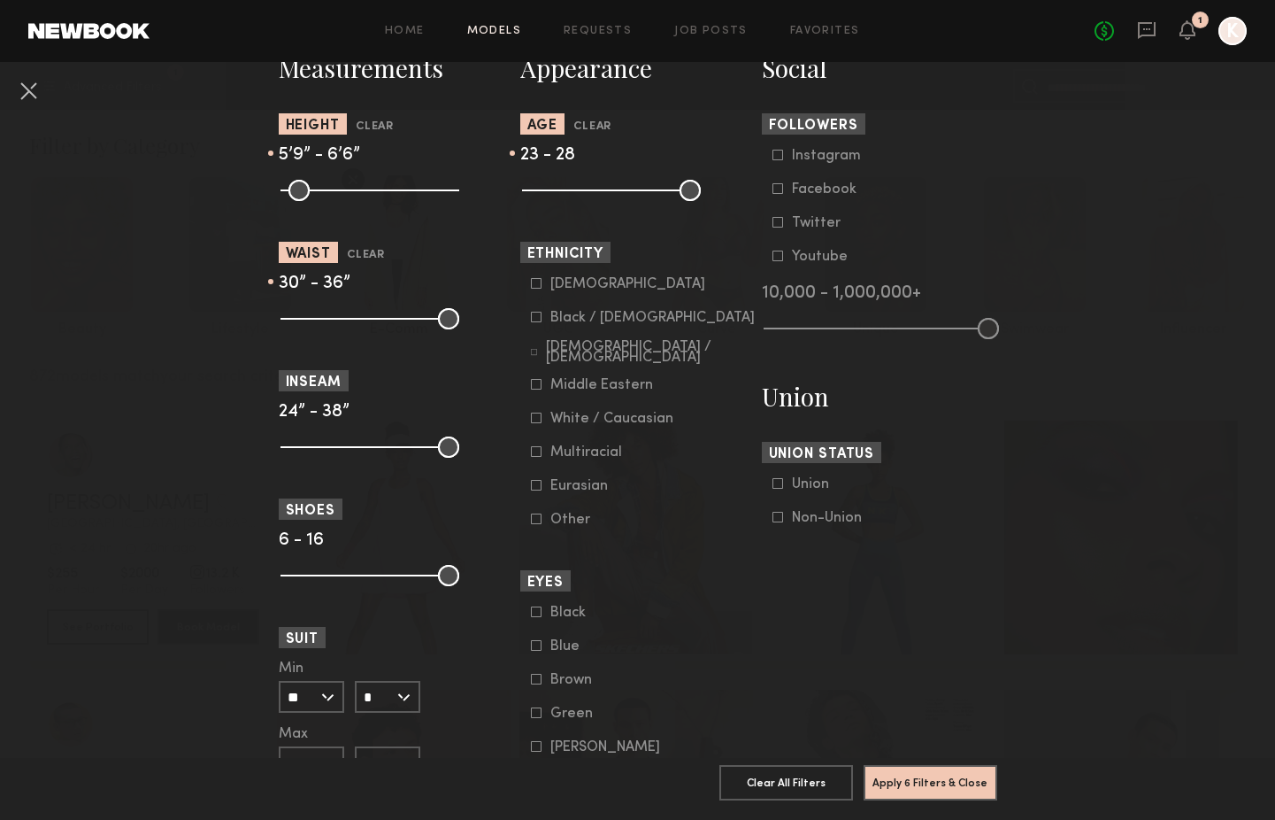
drag, startPoint x: 411, startPoint y: 196, endPoint x: 420, endPoint y: 196, distance: 9.8
type input "**"
click at [420, 196] on input "range" at bounding box center [370, 190] width 179 height 21
type input "**"
click at [386, 195] on input "range" at bounding box center [370, 190] width 179 height 21
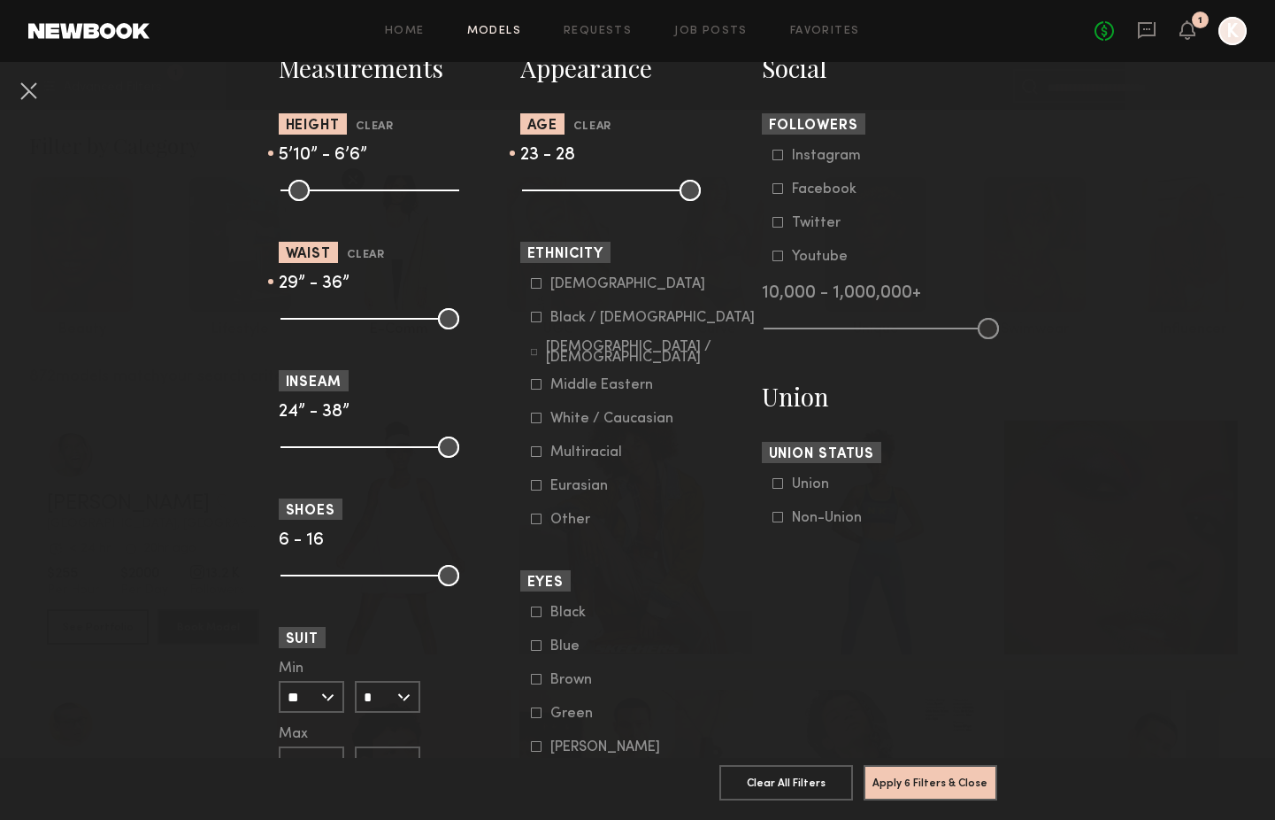
type input "**"
click at [342, 318] on input "range" at bounding box center [370, 318] width 179 height 21
drag, startPoint x: 397, startPoint y: 320, endPoint x: 364, endPoint y: 319, distance: 33.6
type input "**"
click at [364, 319] on input "range" at bounding box center [370, 318] width 179 height 21
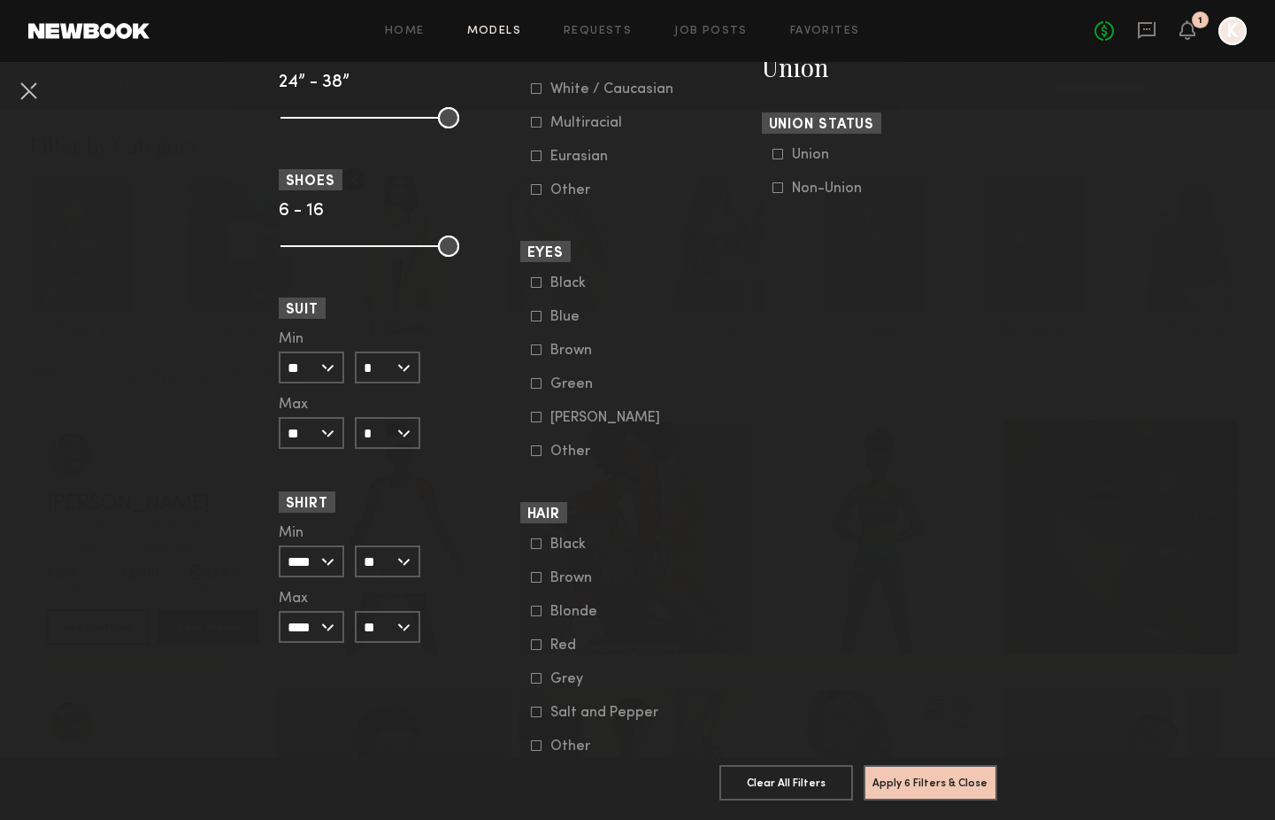
scroll to position [1141, 0]
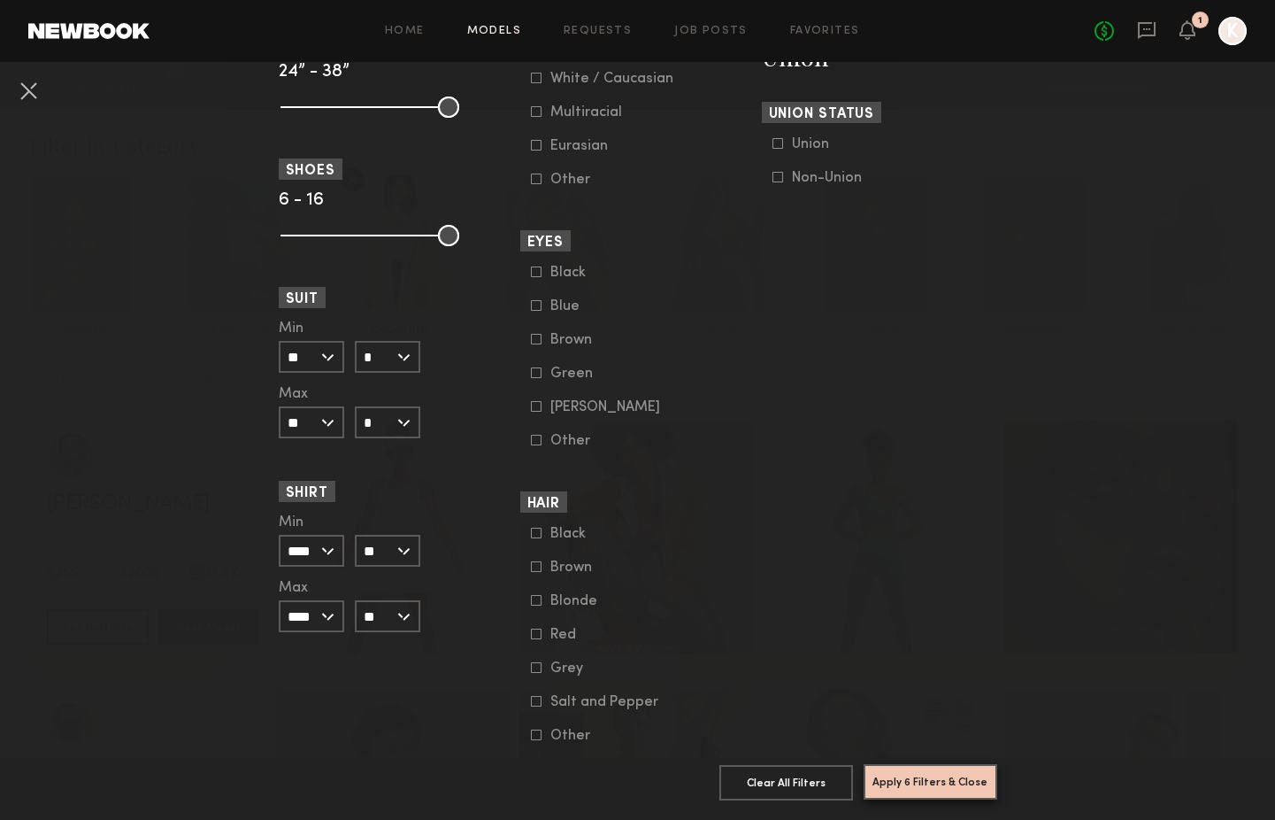
click at [947, 776] on button "Apply 6 Filters & Close" at bounding box center [931, 781] width 134 height 35
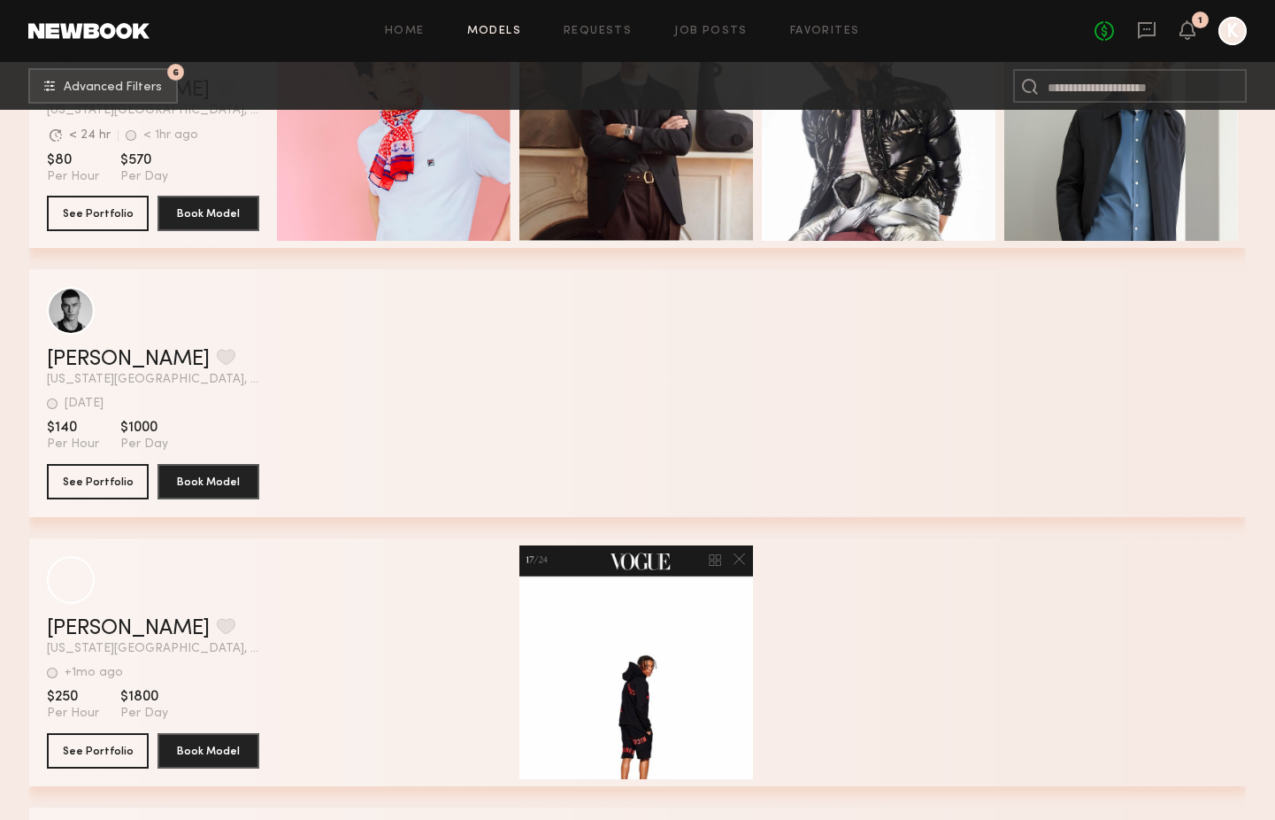
scroll to position [483, 0]
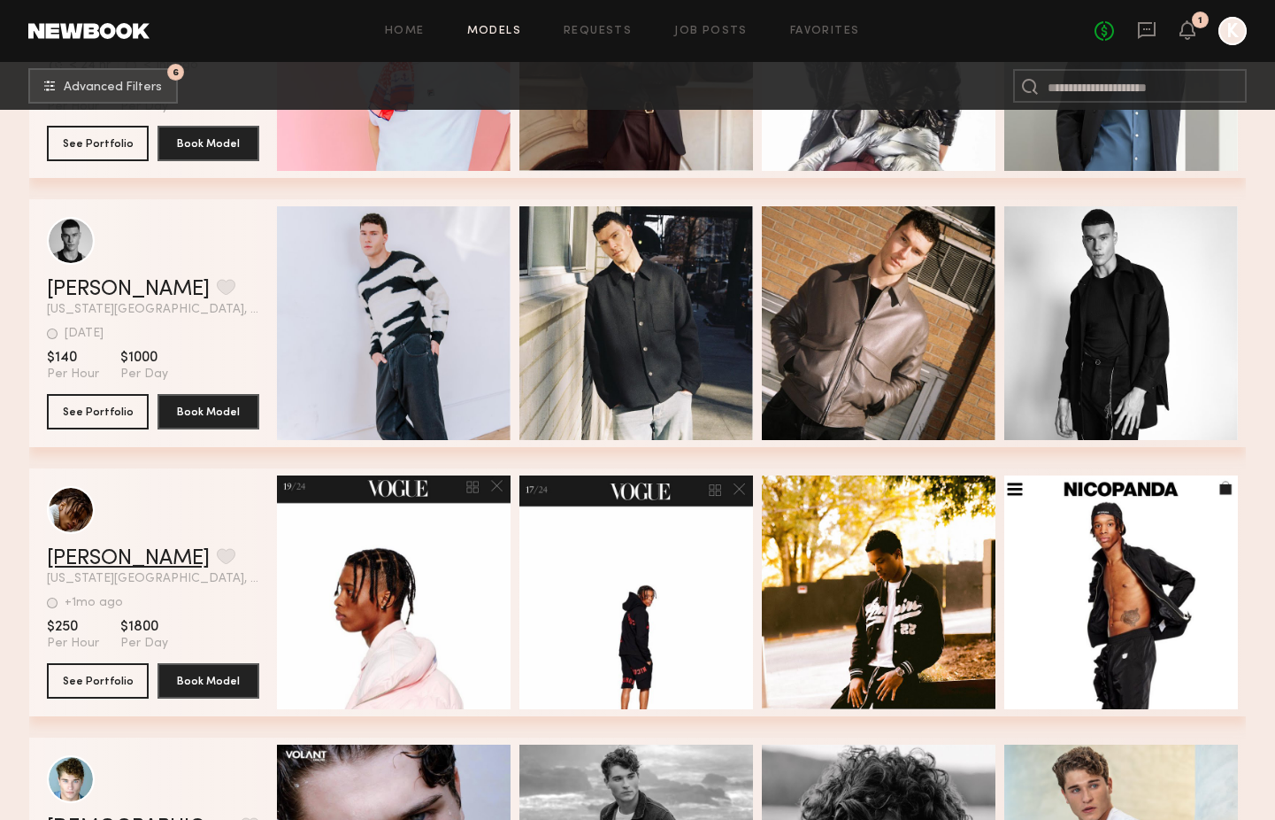
click at [110, 556] on link "Jonathan M." at bounding box center [128, 558] width 163 height 21
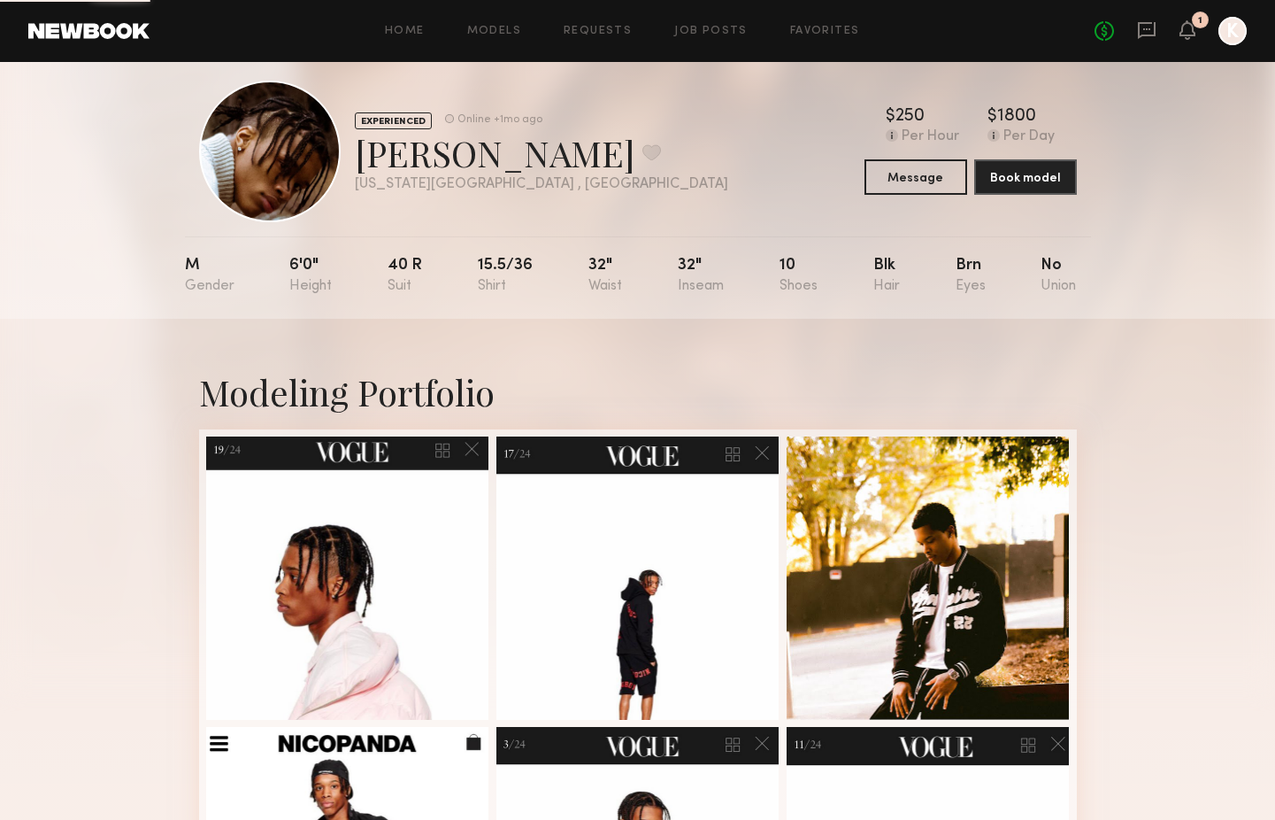
scroll to position [303, 0]
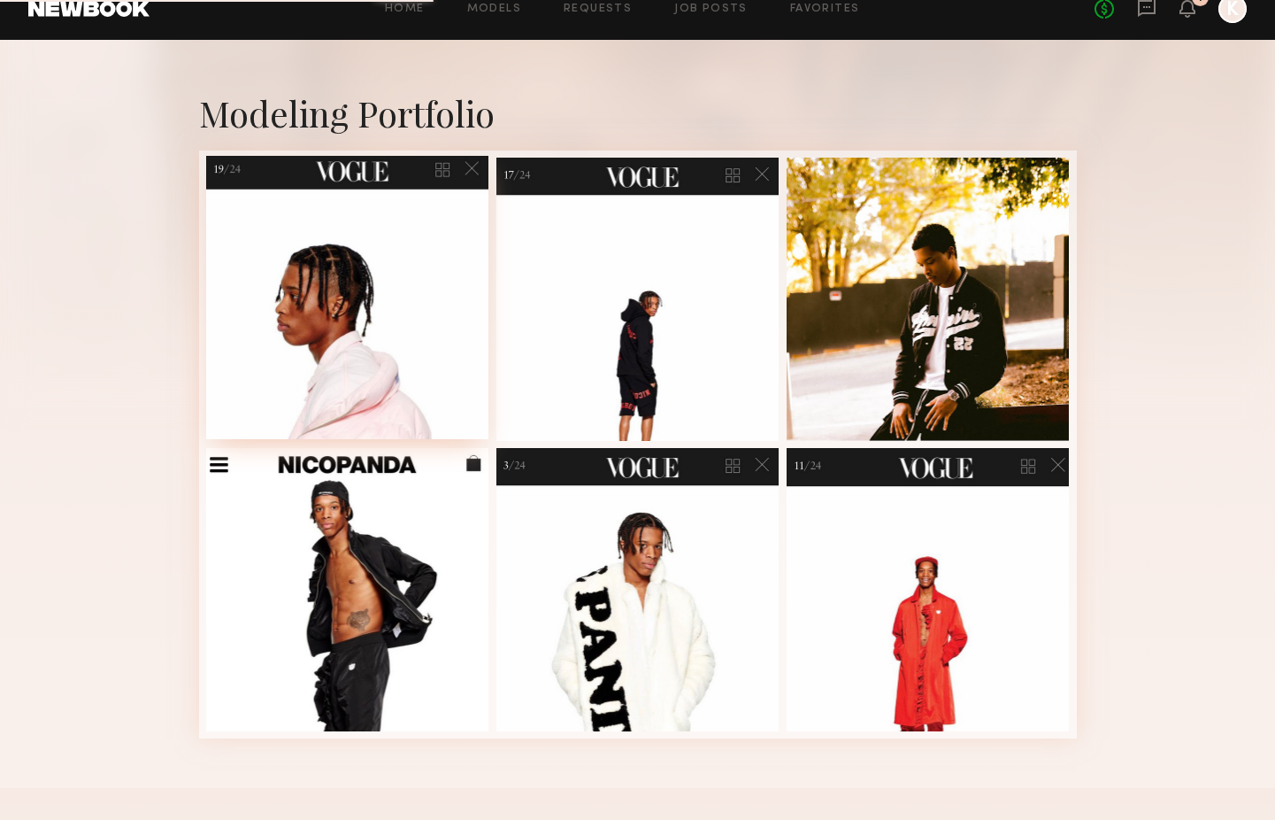
click at [438, 290] on nb-model-profile-images-feed at bounding box center [638, 444] width 878 height 588
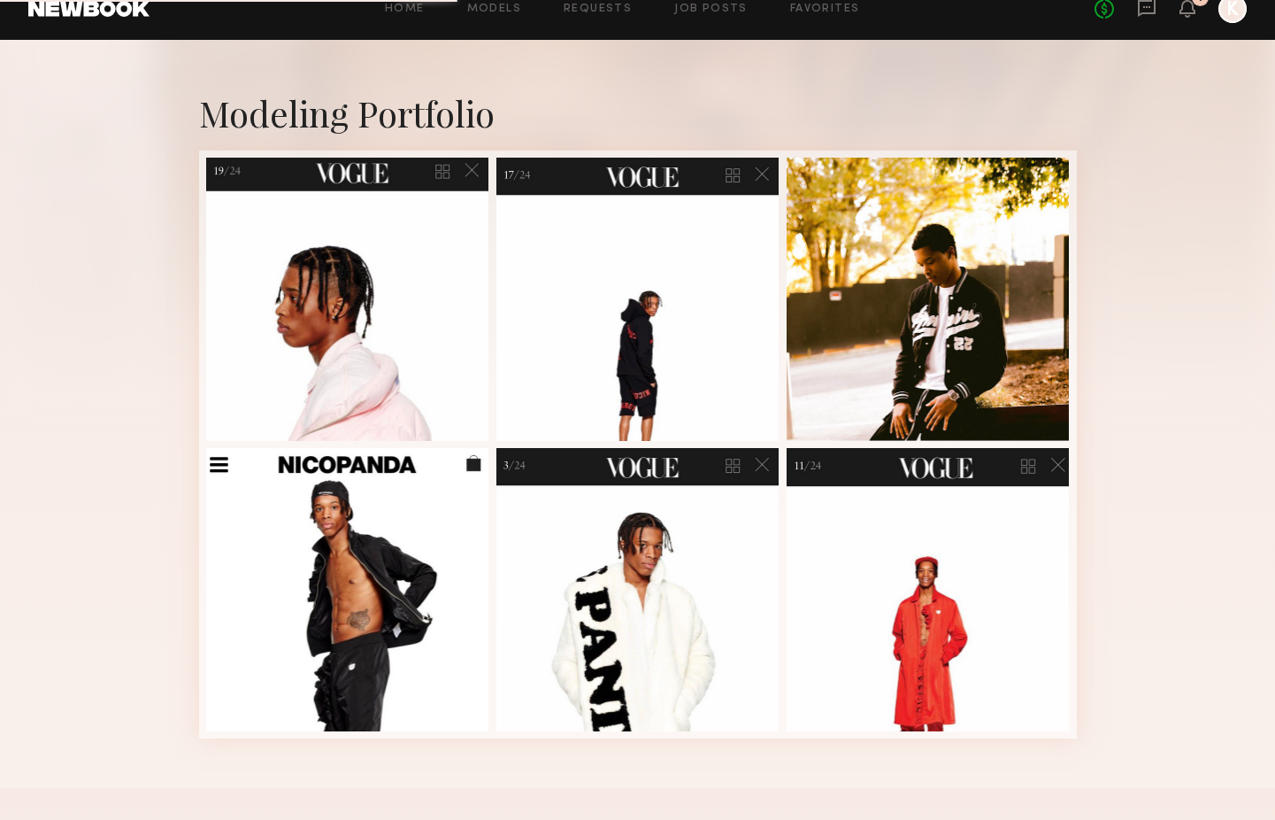
drag, startPoint x: 154, startPoint y: 296, endPoint x: 139, endPoint y: 293, distance: 15.3
click at [141, 294] on div "Modeling Portfolio" at bounding box center [637, 414] width 1275 height 748
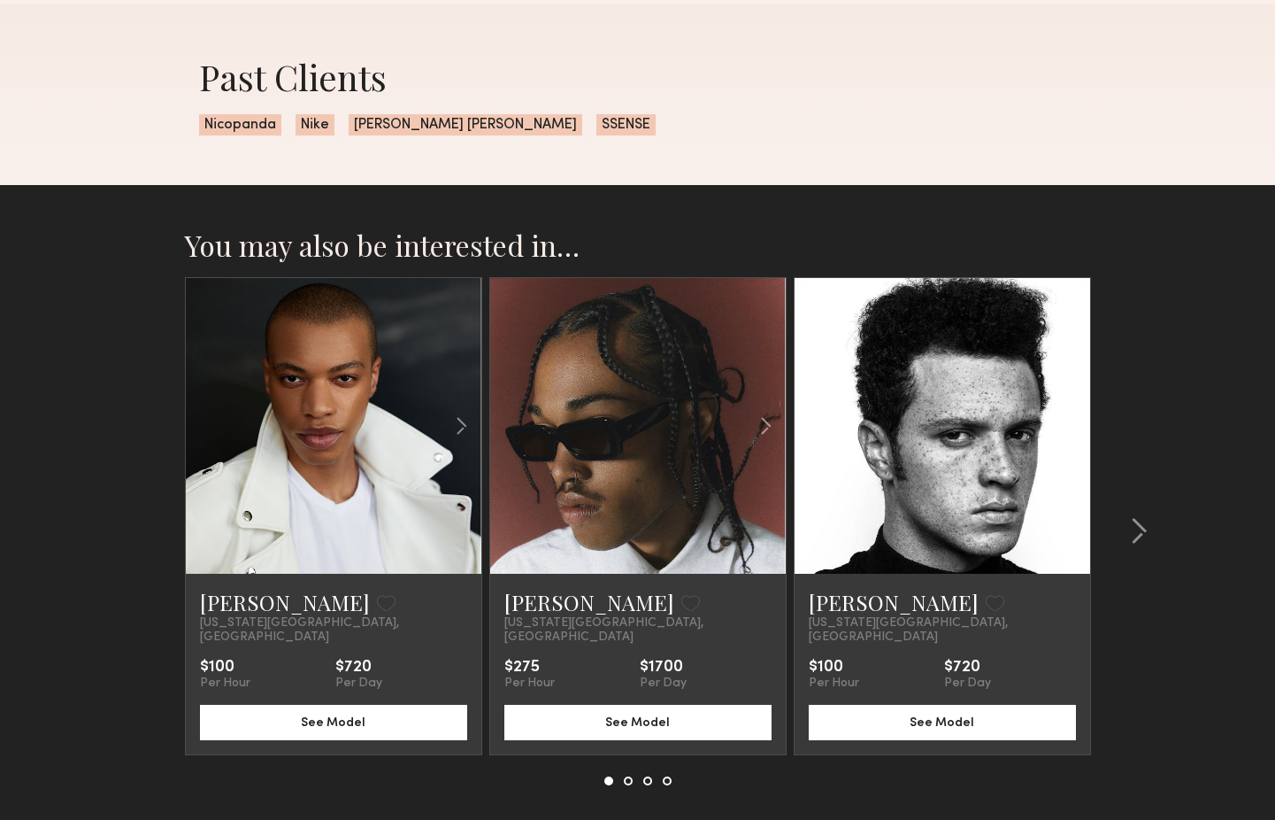
scroll to position [1139, 0]
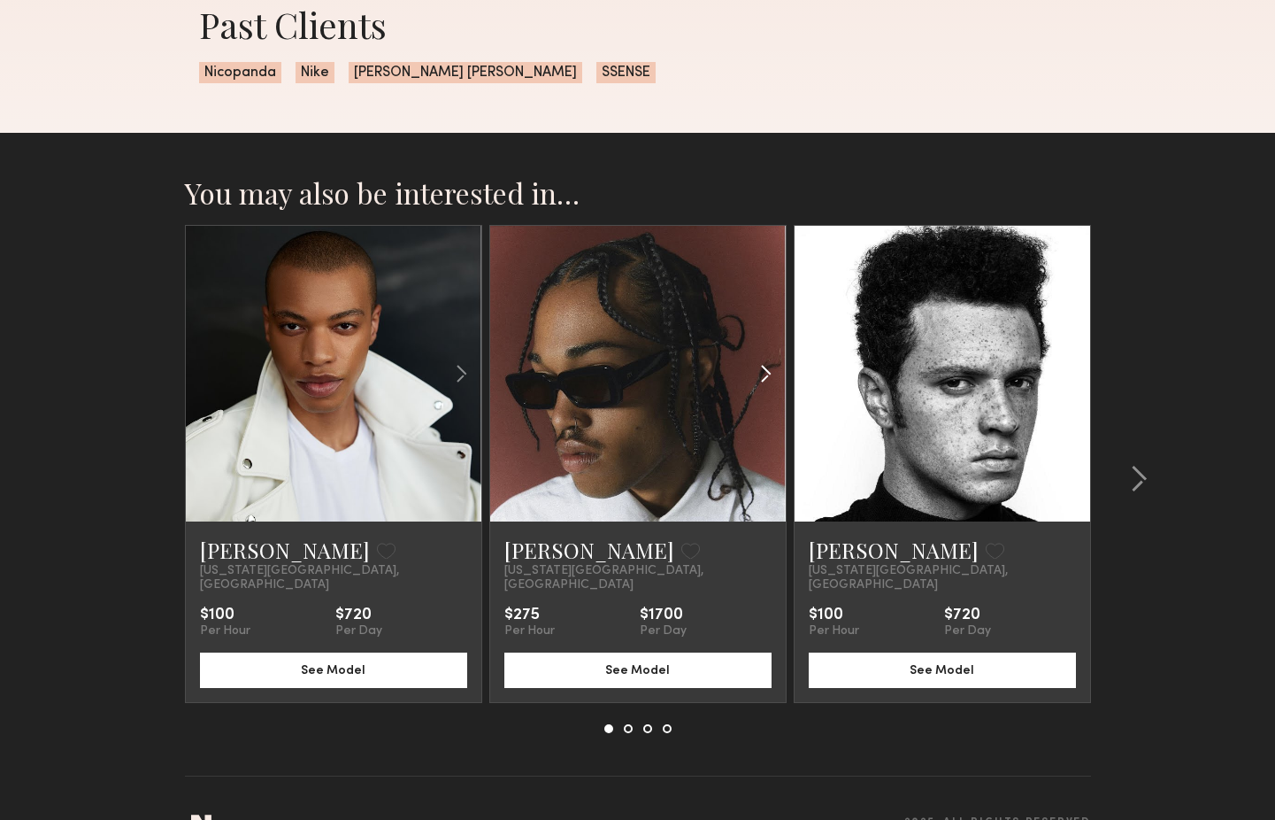
click at [765, 373] on common-icon at bounding box center [766, 374] width 26 height 34
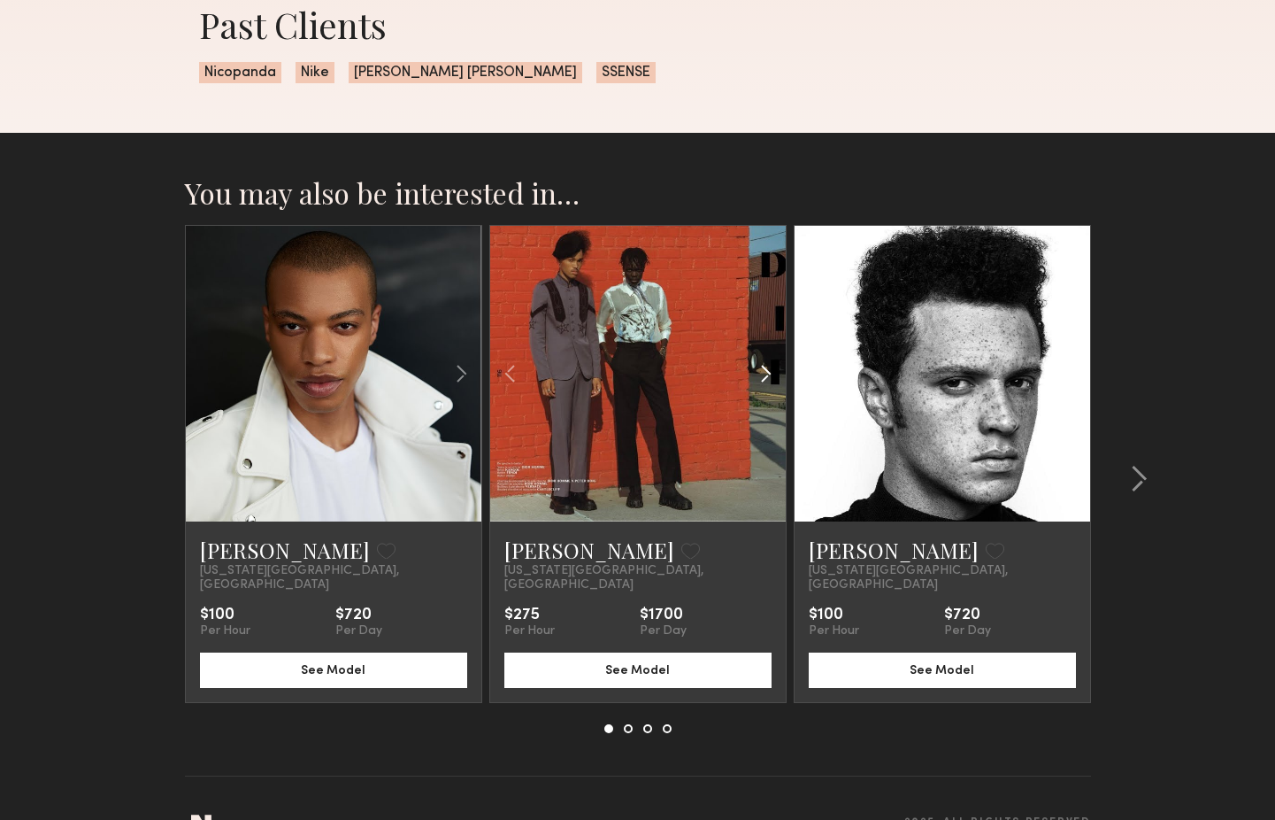
click at [765, 373] on common-icon at bounding box center [766, 374] width 26 height 34
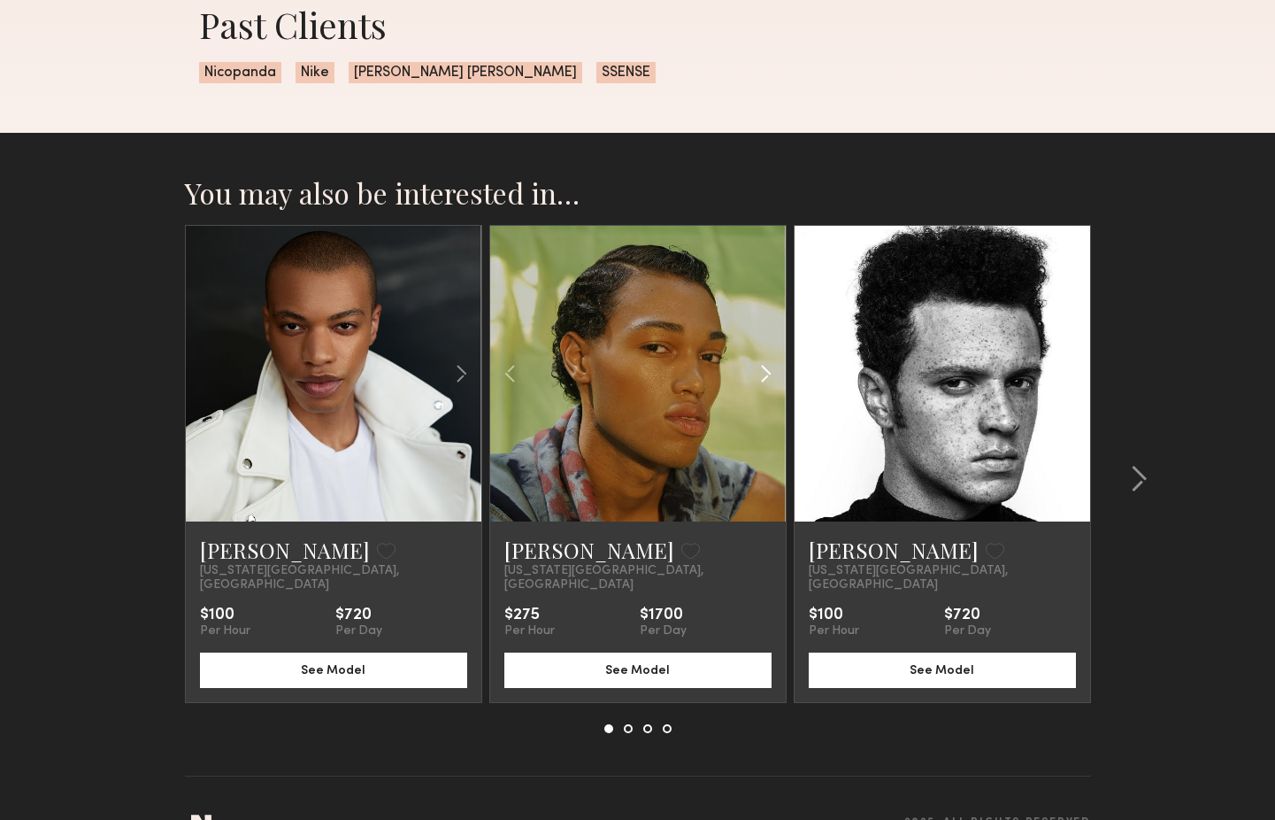
click at [765, 373] on common-icon at bounding box center [766, 374] width 26 height 34
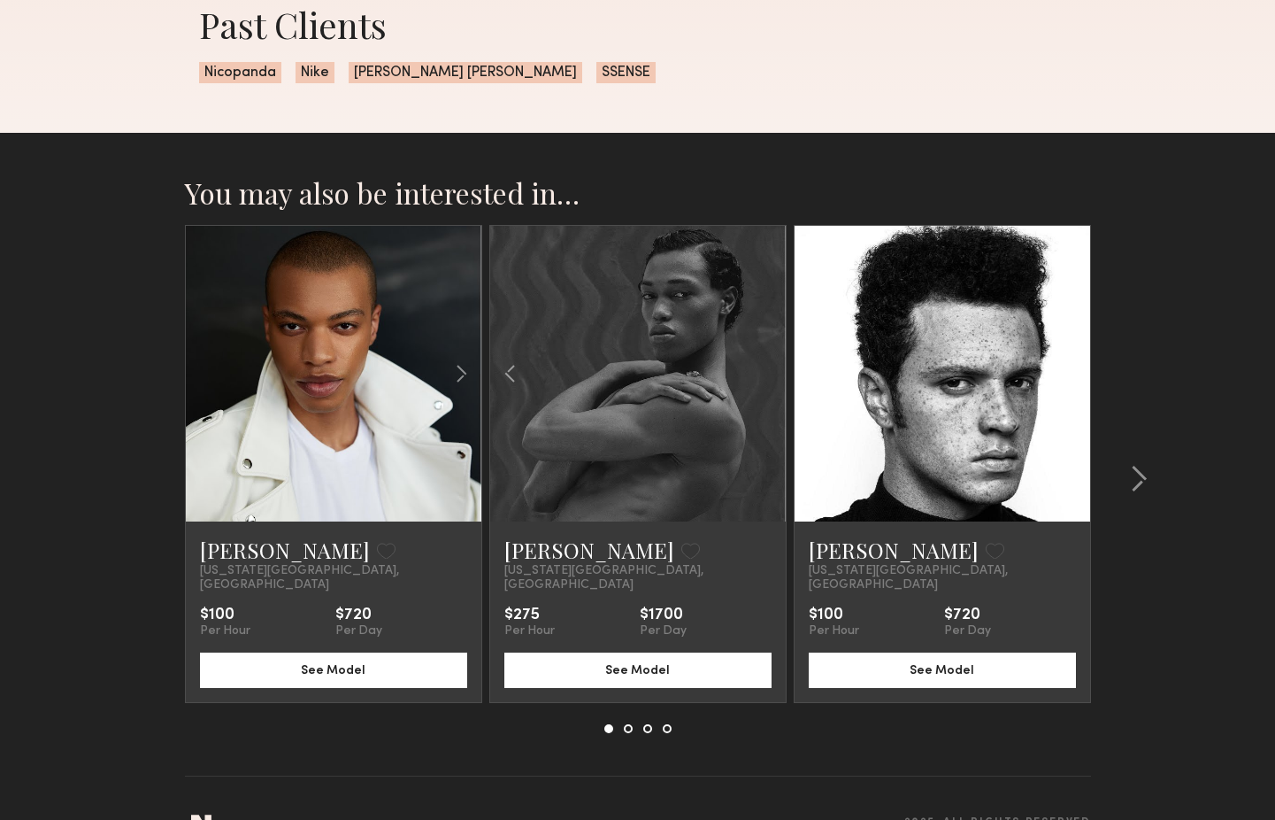
click at [765, 373] on div at bounding box center [638, 374] width 296 height 296
click at [1075, 371] on common-icon at bounding box center [1071, 374] width 26 height 34
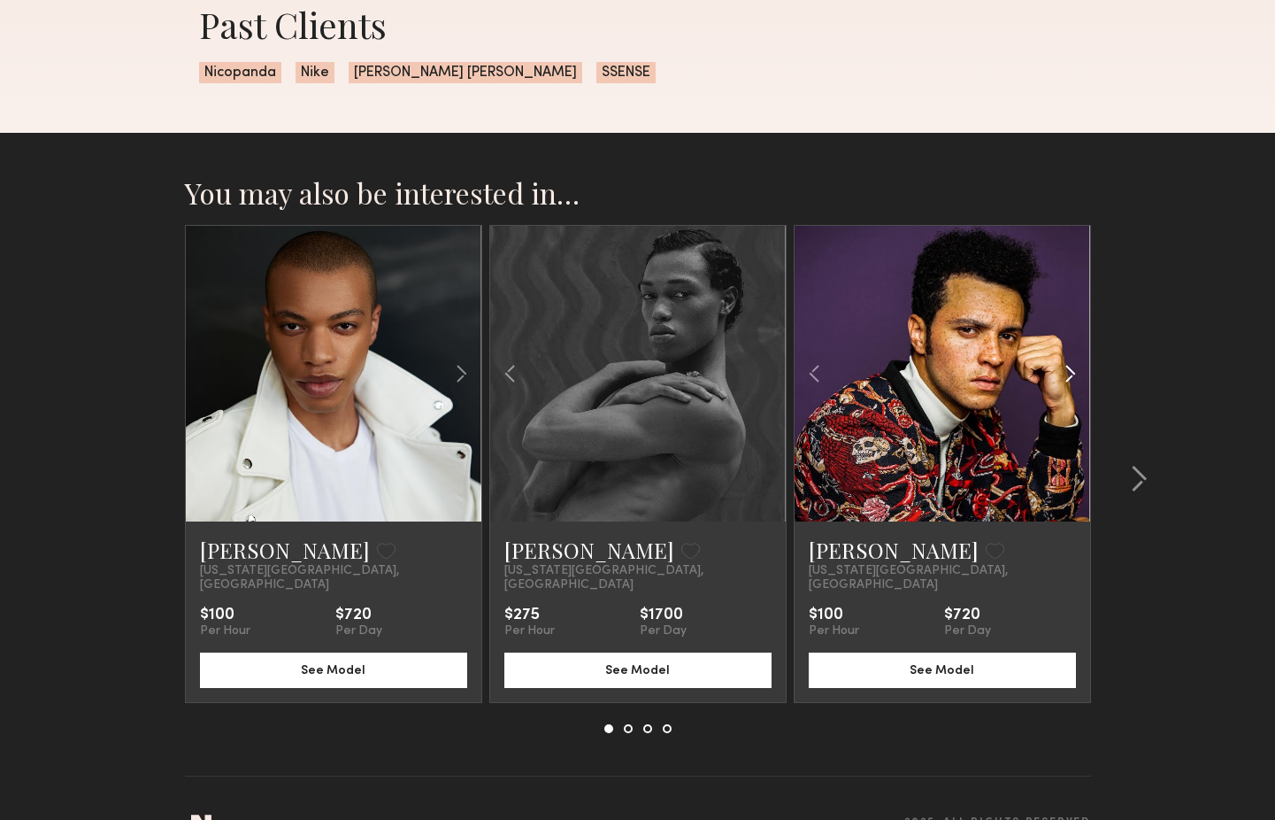
click at [1075, 371] on common-icon at bounding box center [1071, 374] width 26 height 34
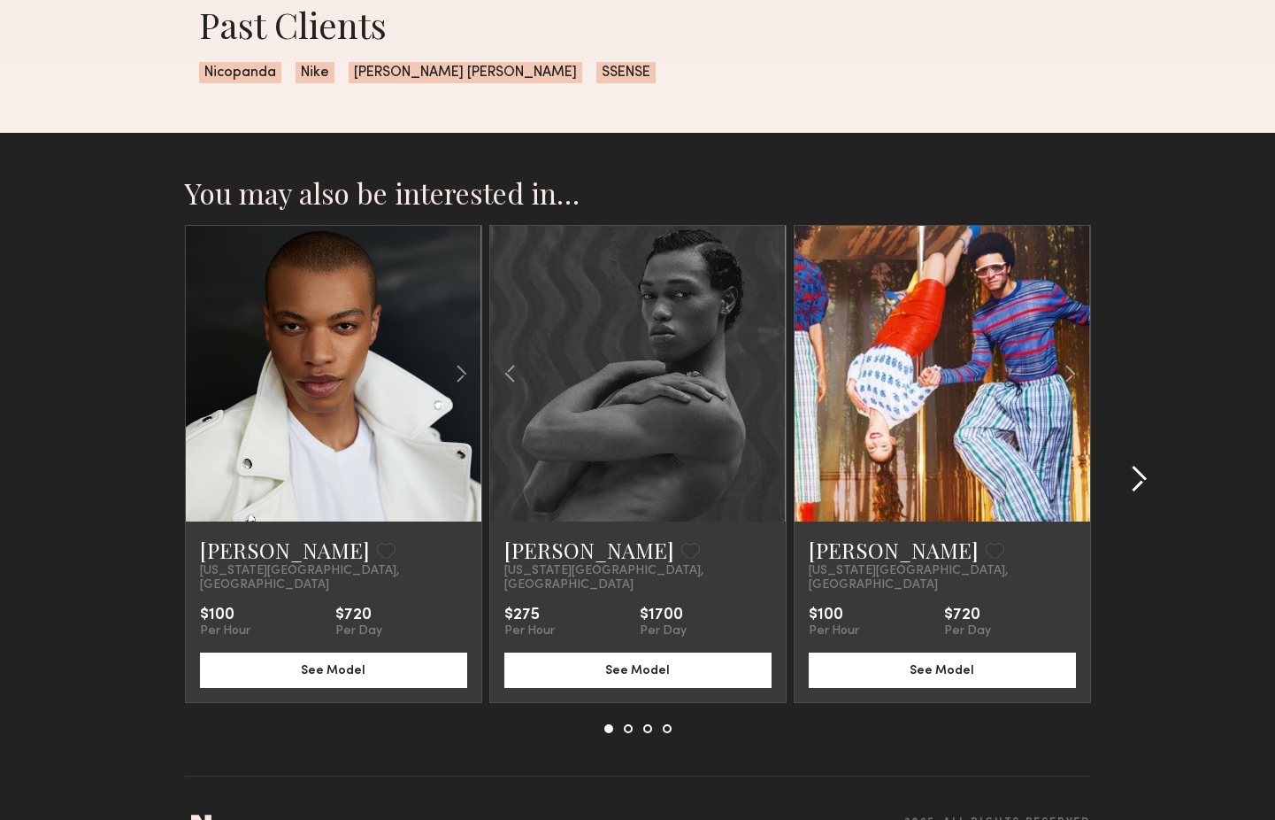
click at [1139, 476] on common-icon at bounding box center [1139, 479] width 18 height 28
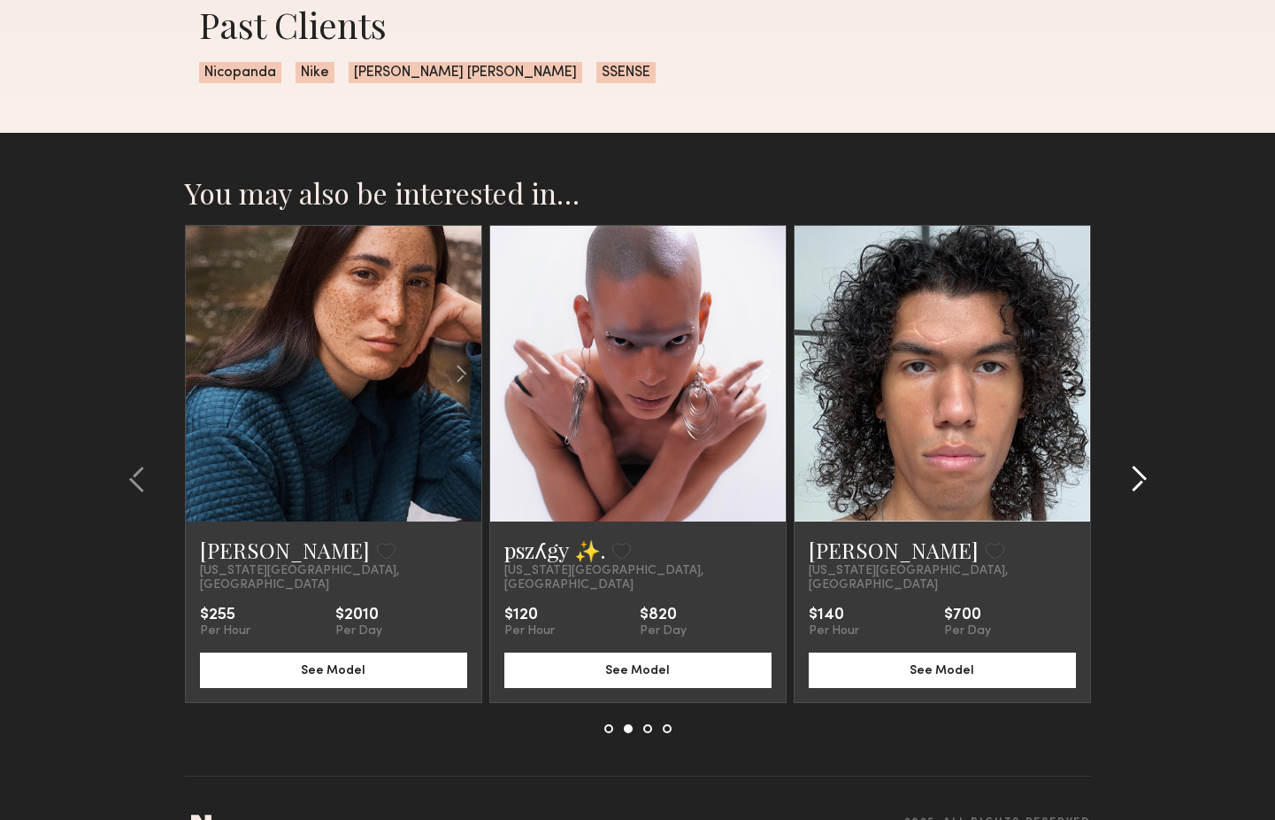
click at [1139, 471] on common-icon at bounding box center [1139, 479] width 18 height 28
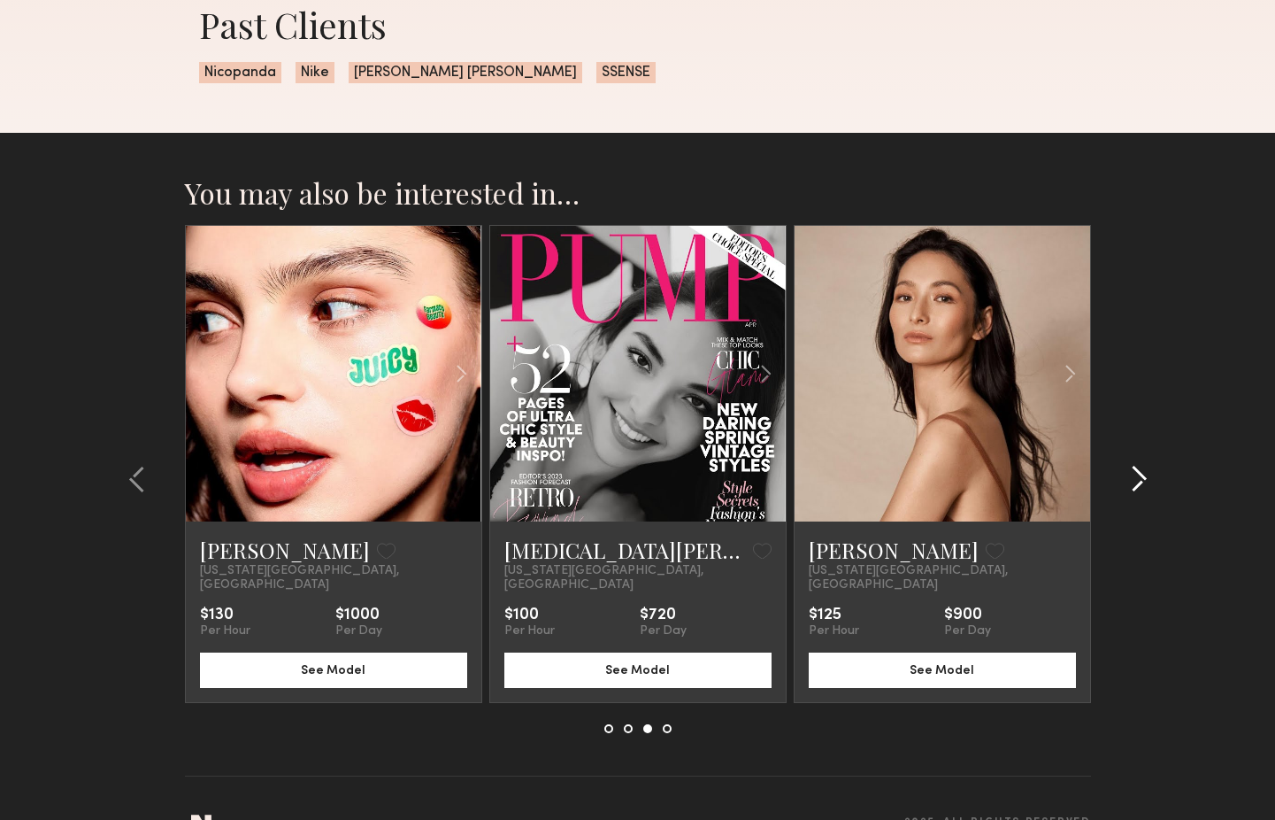
click at [1139, 471] on common-icon at bounding box center [1139, 479] width 18 height 28
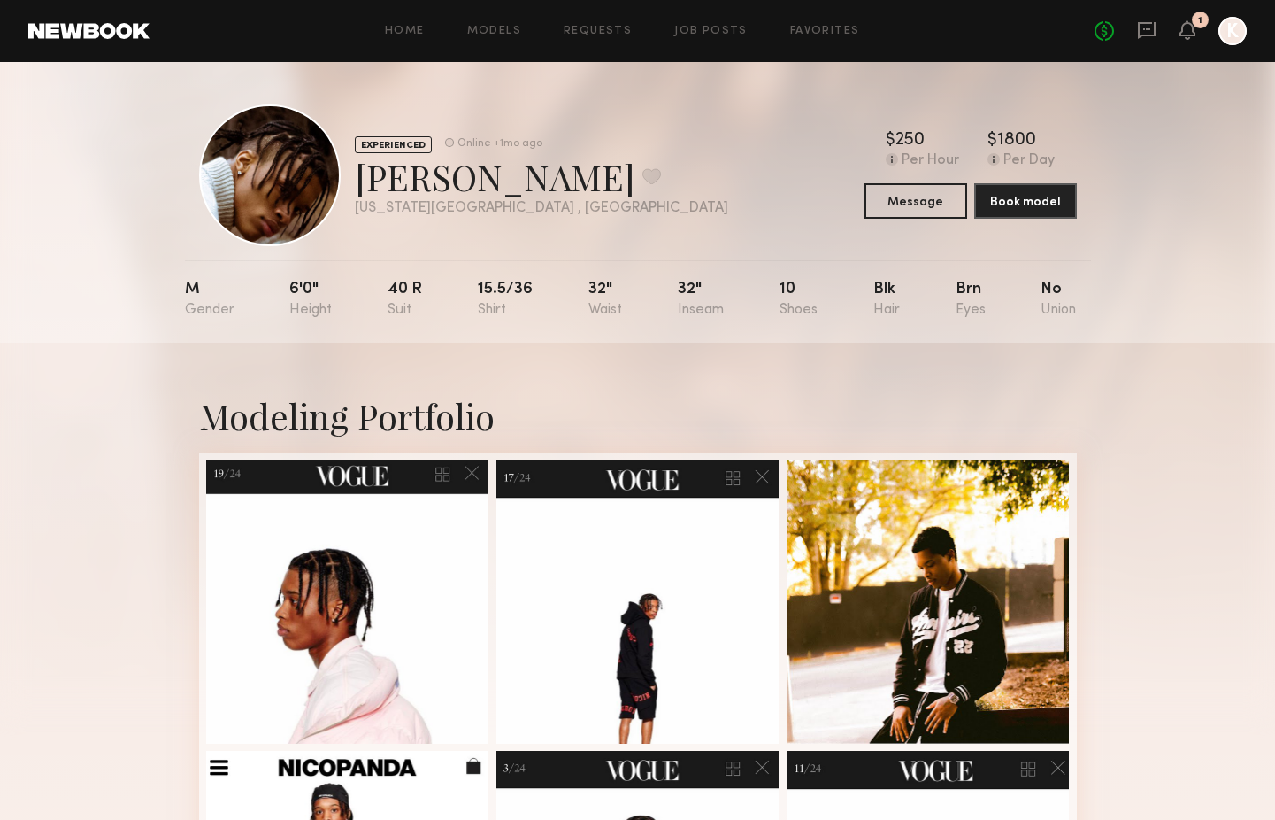
scroll to position [0, 0]
click at [1197, 29] on div "No fees up to $5,000 1 K" at bounding box center [1171, 31] width 152 height 28
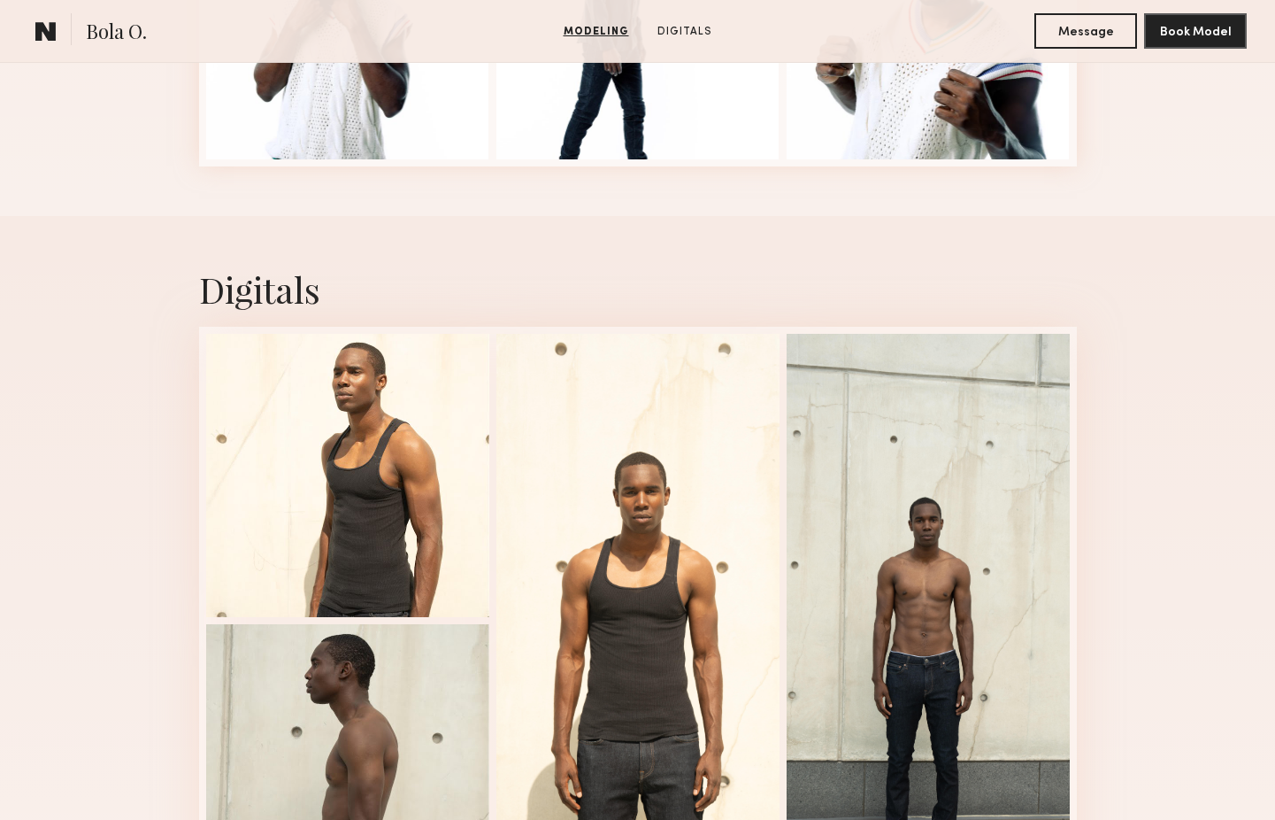
scroll to position [1104, 0]
